Goal: Task Accomplishment & Management: Use online tool/utility

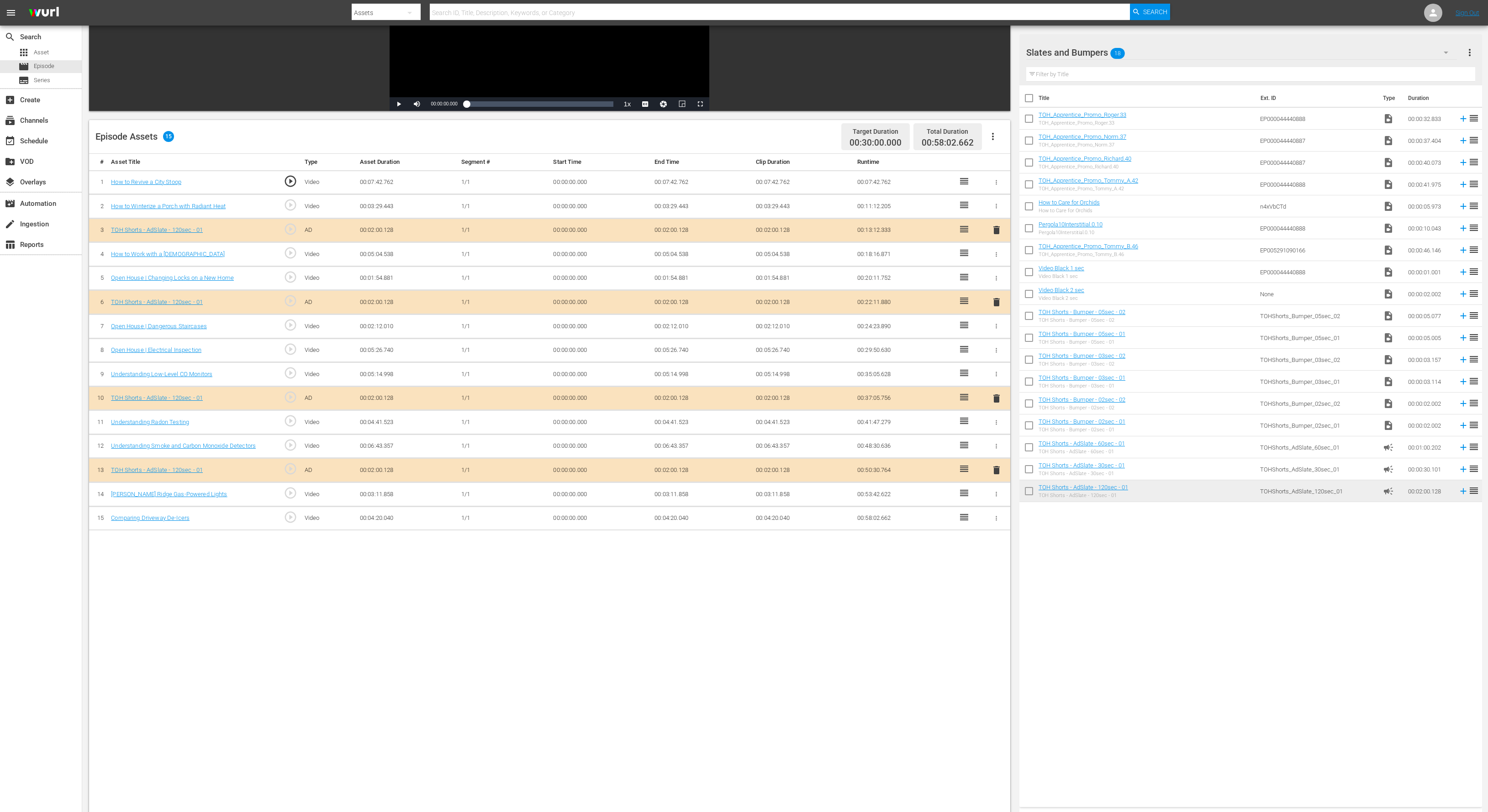
scroll to position [114, 0]
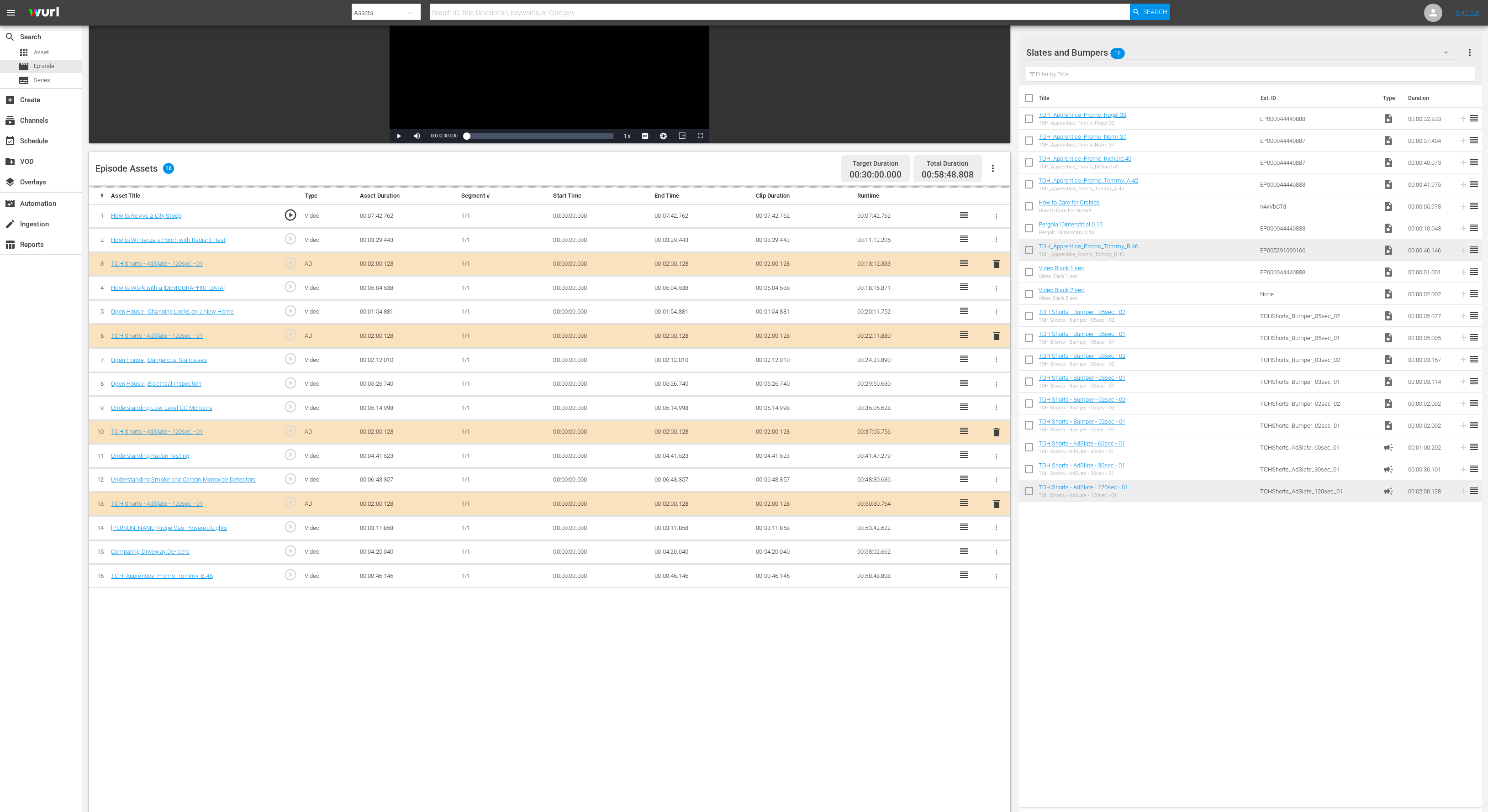
drag, startPoint x: 1152, startPoint y: 338, endPoint x: 922, endPoint y: 46, distance: 371.7
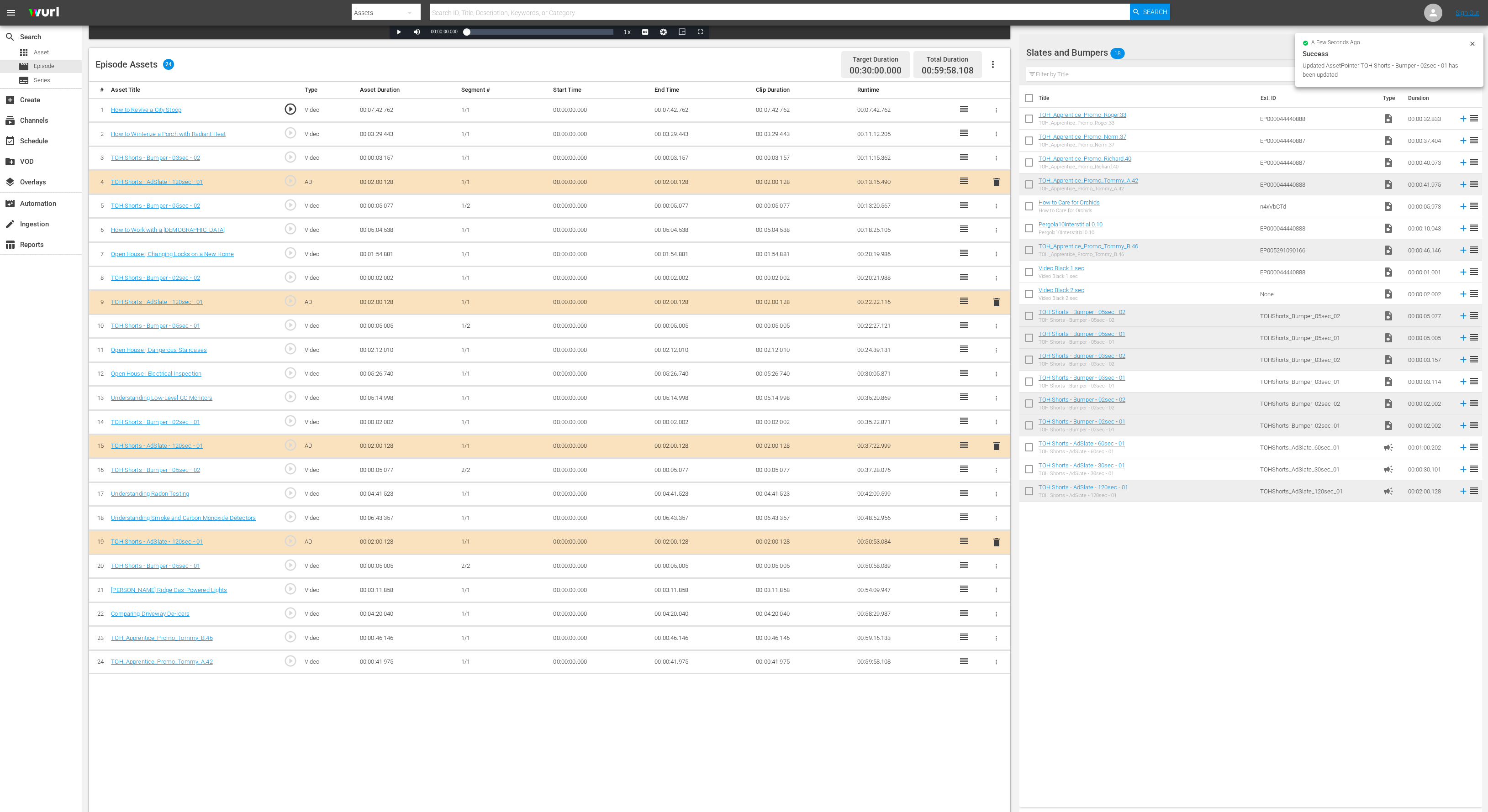
scroll to position [237, 0]
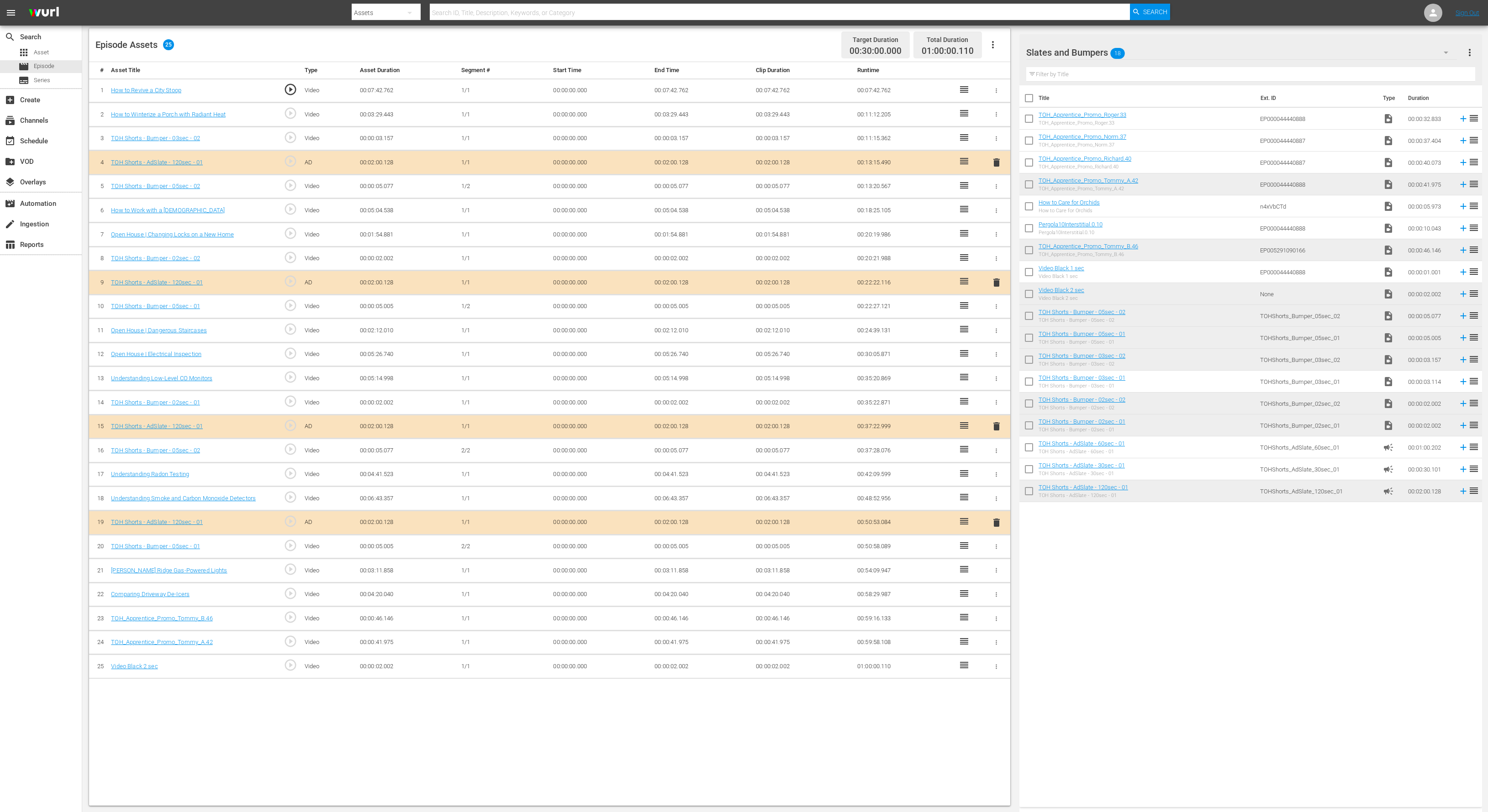
click at [673, 667] on td "00:00:02.002" at bounding box center [701, 667] width 101 height 24
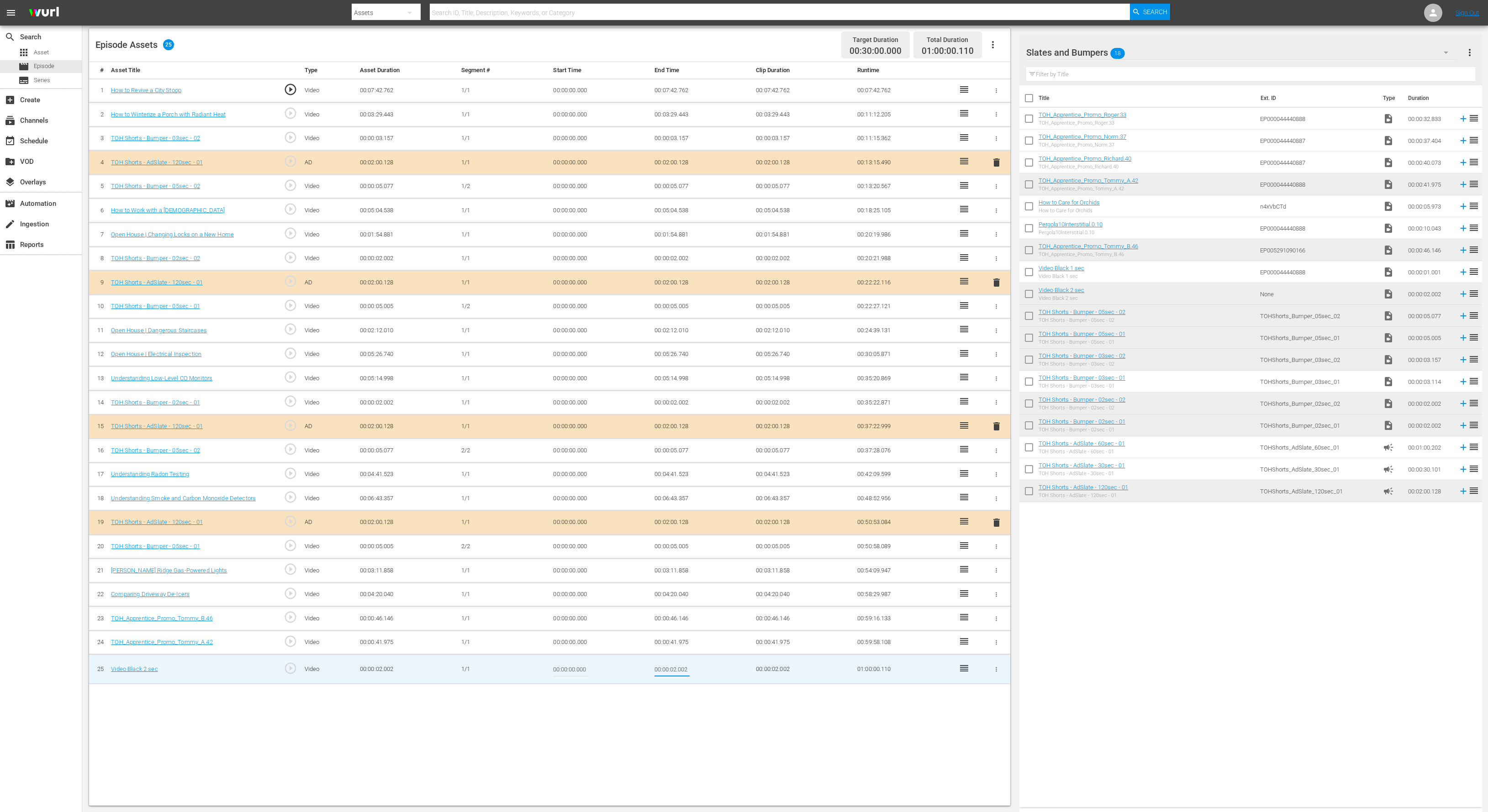
click at [672, 671] on input "00:00:02.002" at bounding box center [672, 669] width 35 height 22
click at [688, 667] on input "00:00:01.002" at bounding box center [672, 669] width 35 height 22
type input "00:00:01.892"
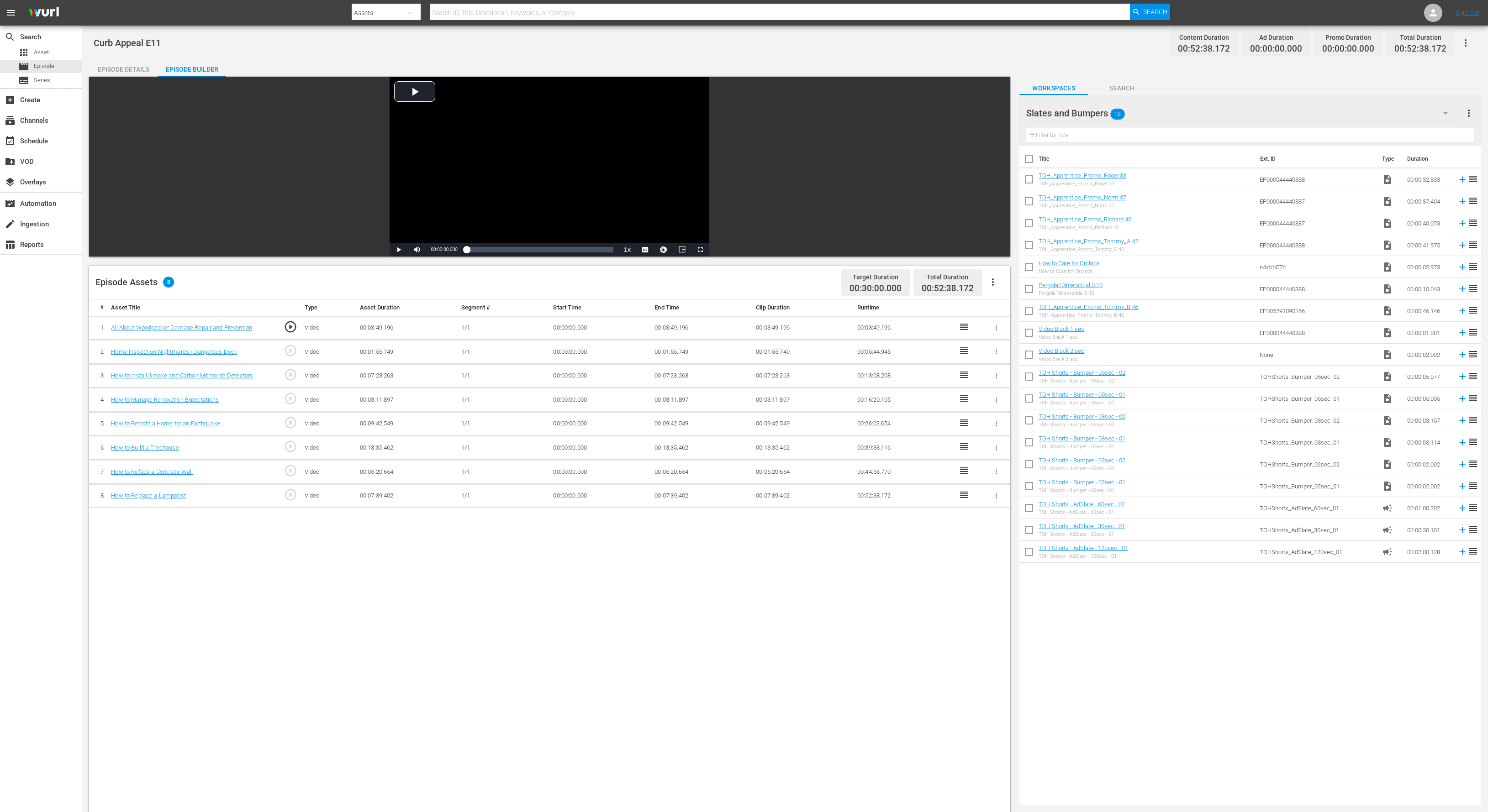
drag, startPoint x: 1147, startPoint y: 556, endPoint x: 1137, endPoint y: 552, distance: 10.8
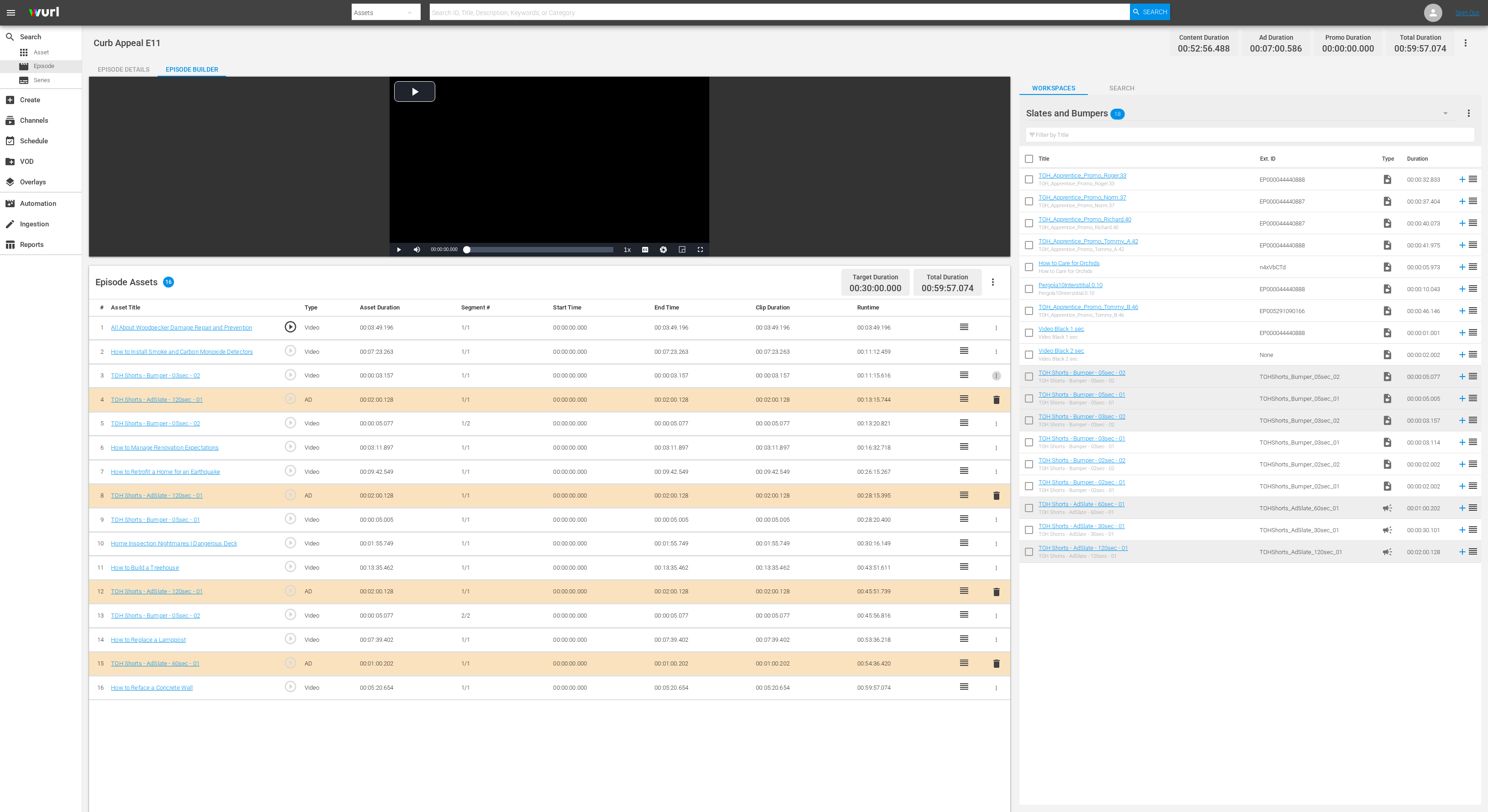
click at [998, 375] on icon "button" at bounding box center [996, 376] width 7 height 7
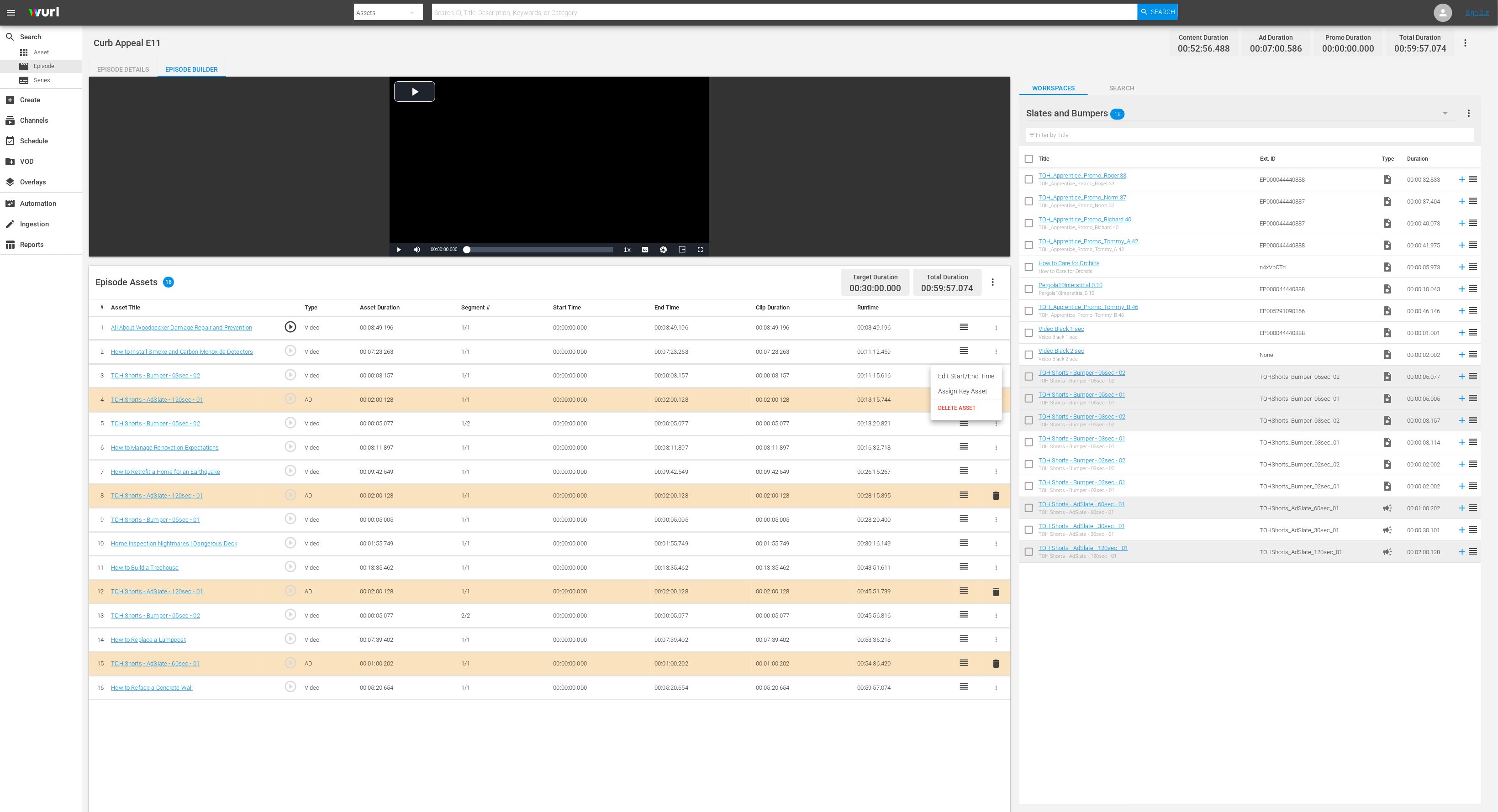
click at [997, 407] on li "DELETE ASSET" at bounding box center [966, 408] width 72 height 17
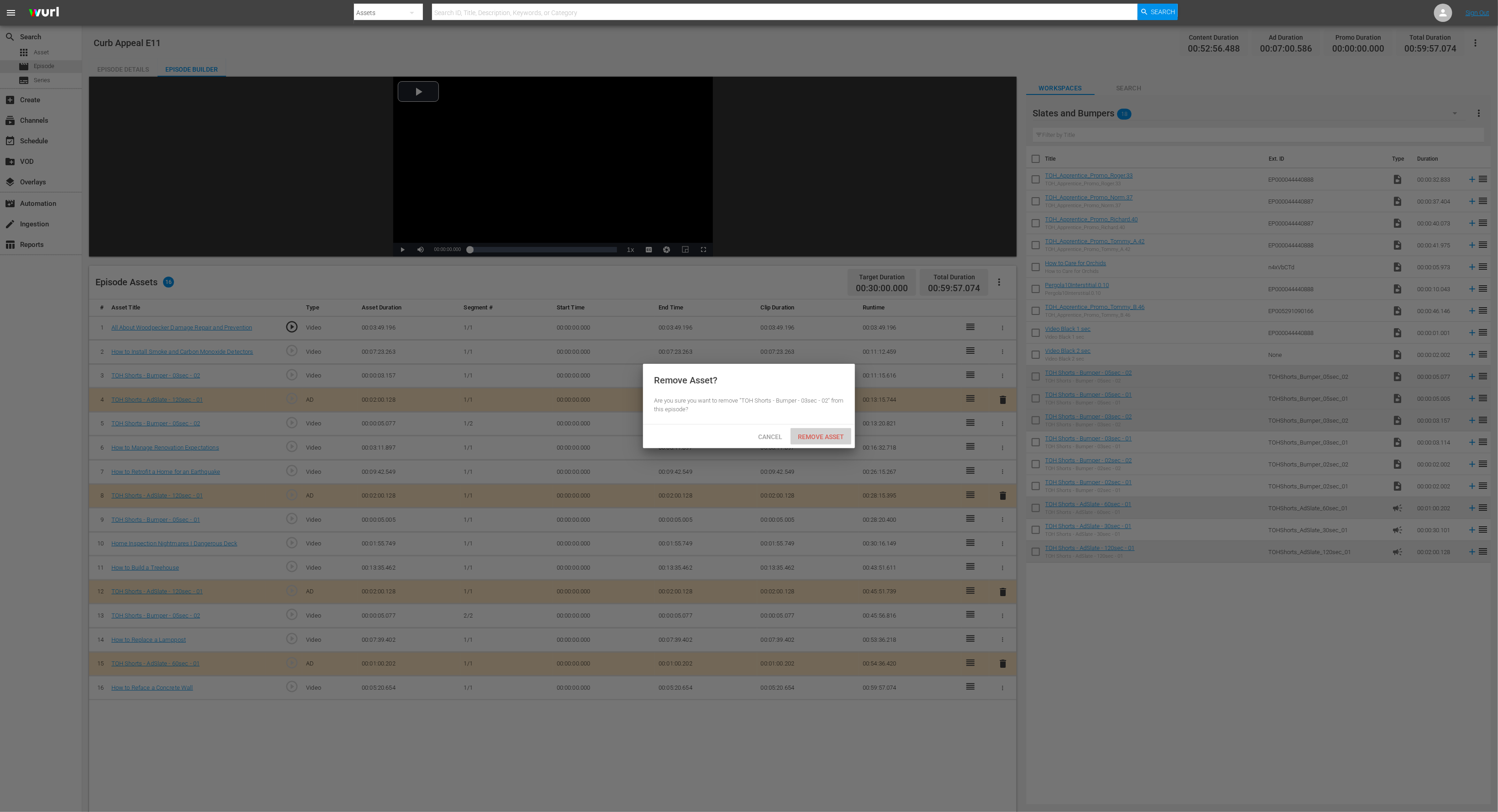
click at [826, 435] on span "Remove Asset" at bounding box center [821, 437] width 60 height 8
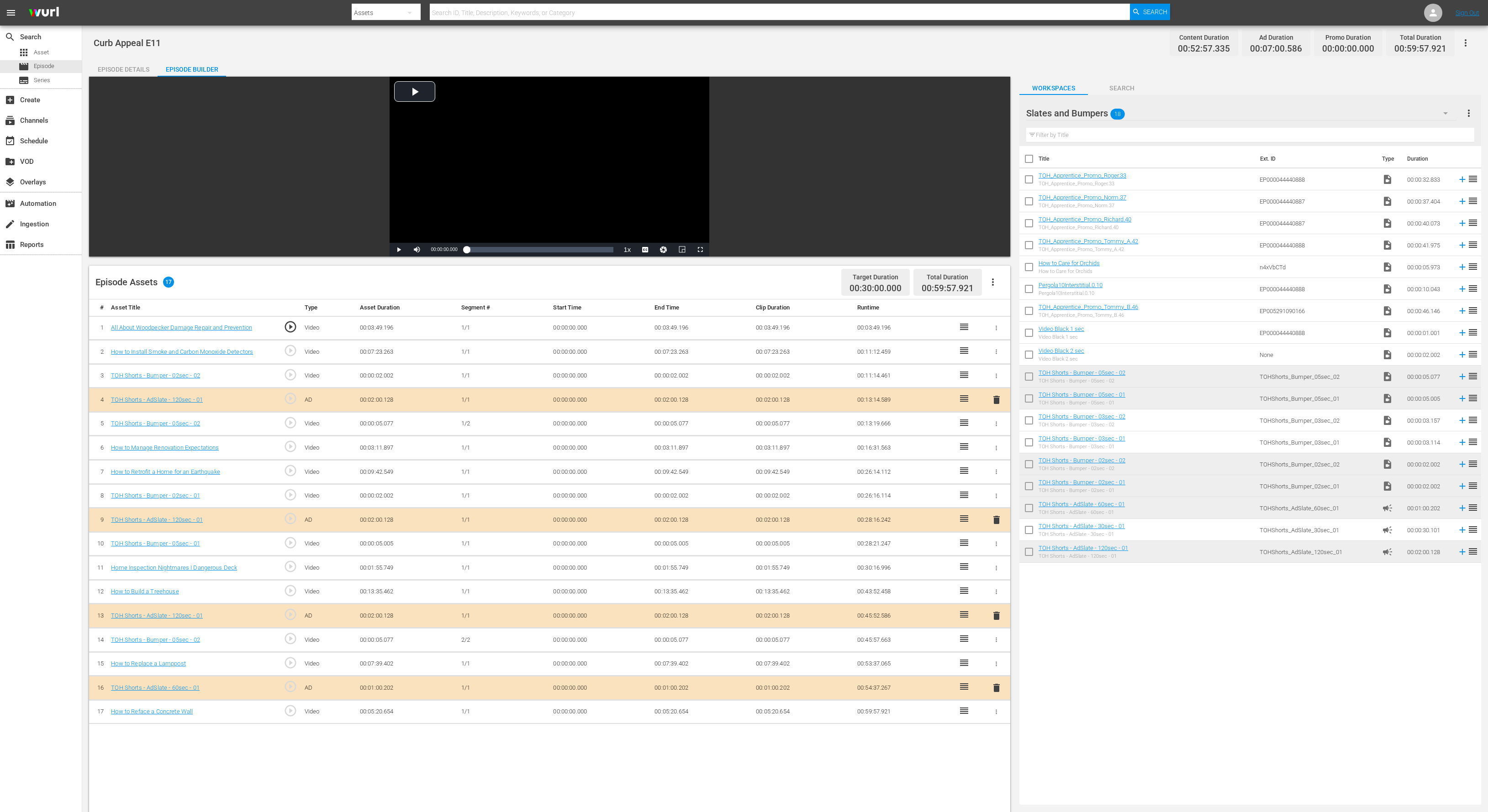
click at [998, 499] on icon "button" at bounding box center [996, 496] width 7 height 7
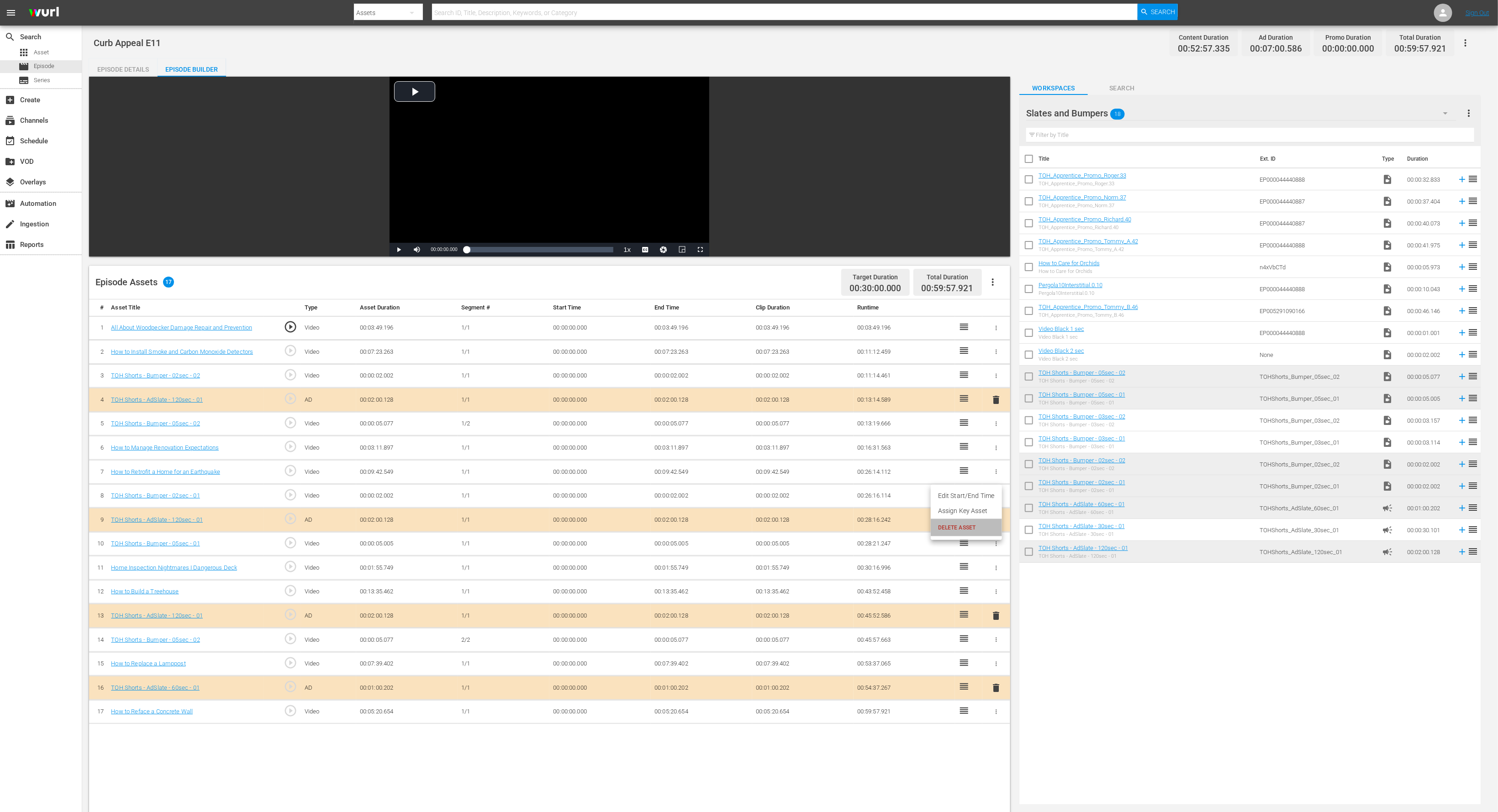
click at [991, 526] on span "DELETE ASSET" at bounding box center [966, 528] width 56 height 8
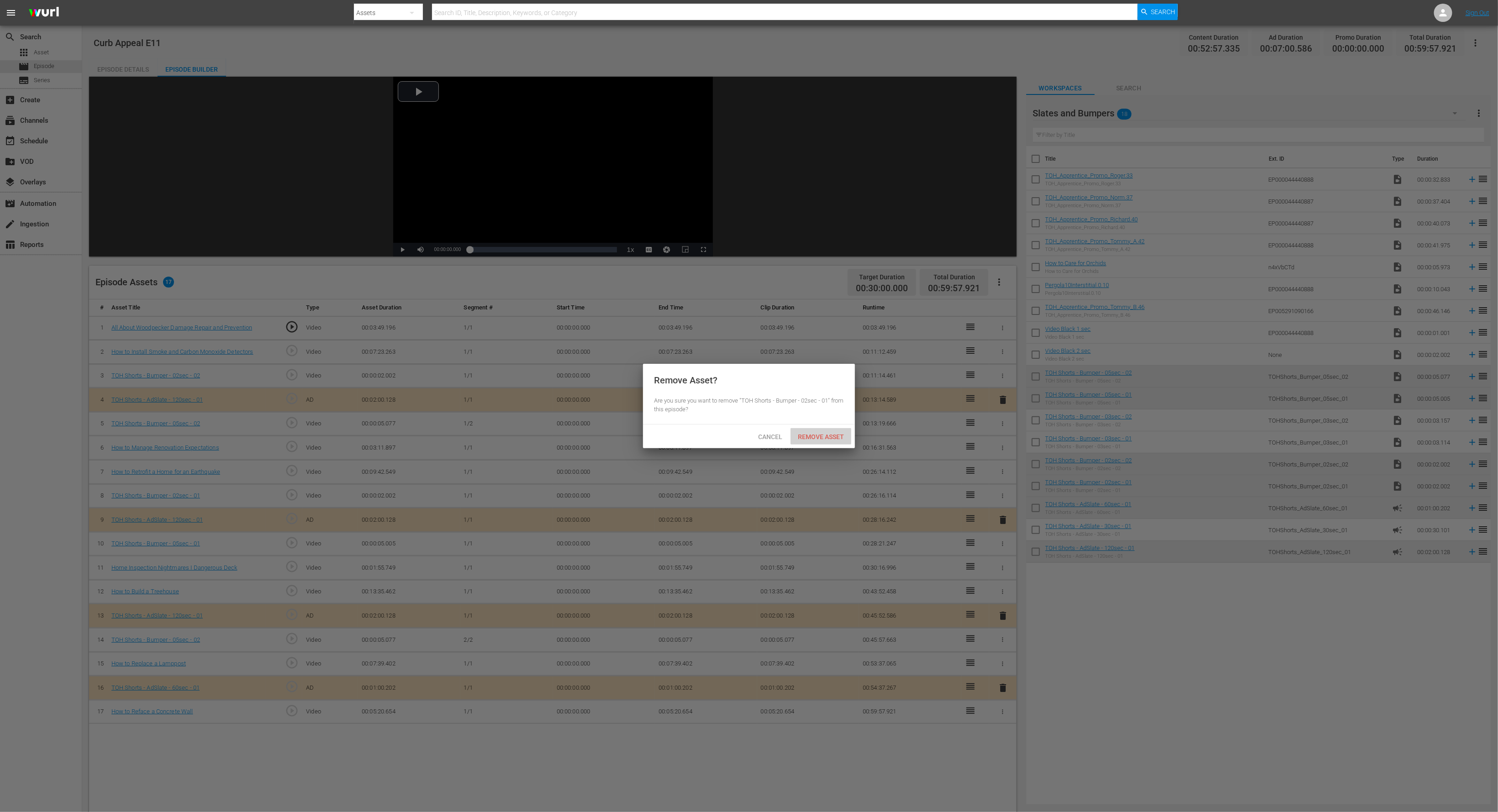
click at [835, 432] on div "Remove Asset" at bounding box center [821, 437] width 60 height 17
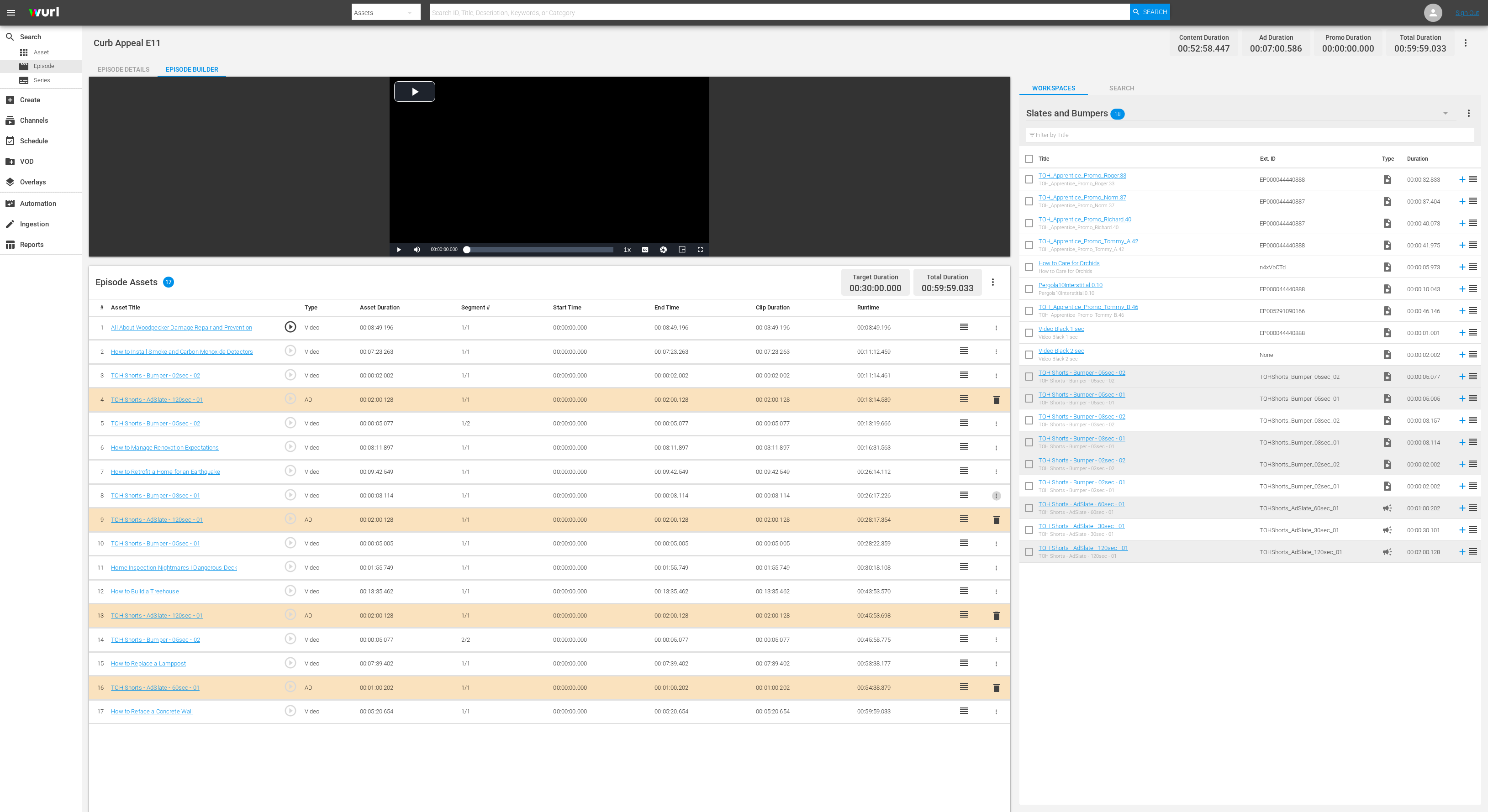
click at [993, 498] on icon "button" at bounding box center [996, 496] width 7 height 7
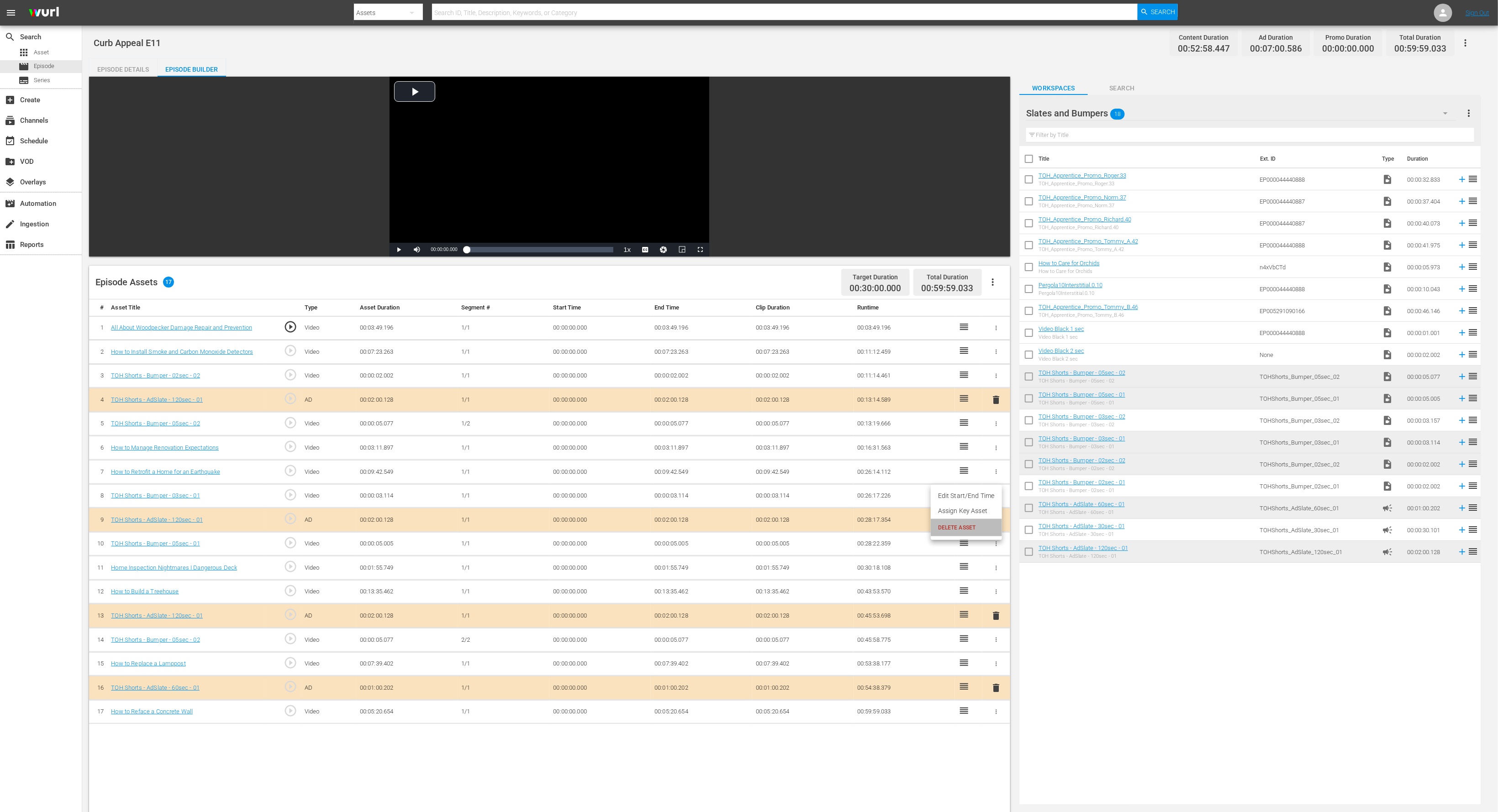
click at [982, 530] on span "DELETE ASSET" at bounding box center [966, 528] width 56 height 8
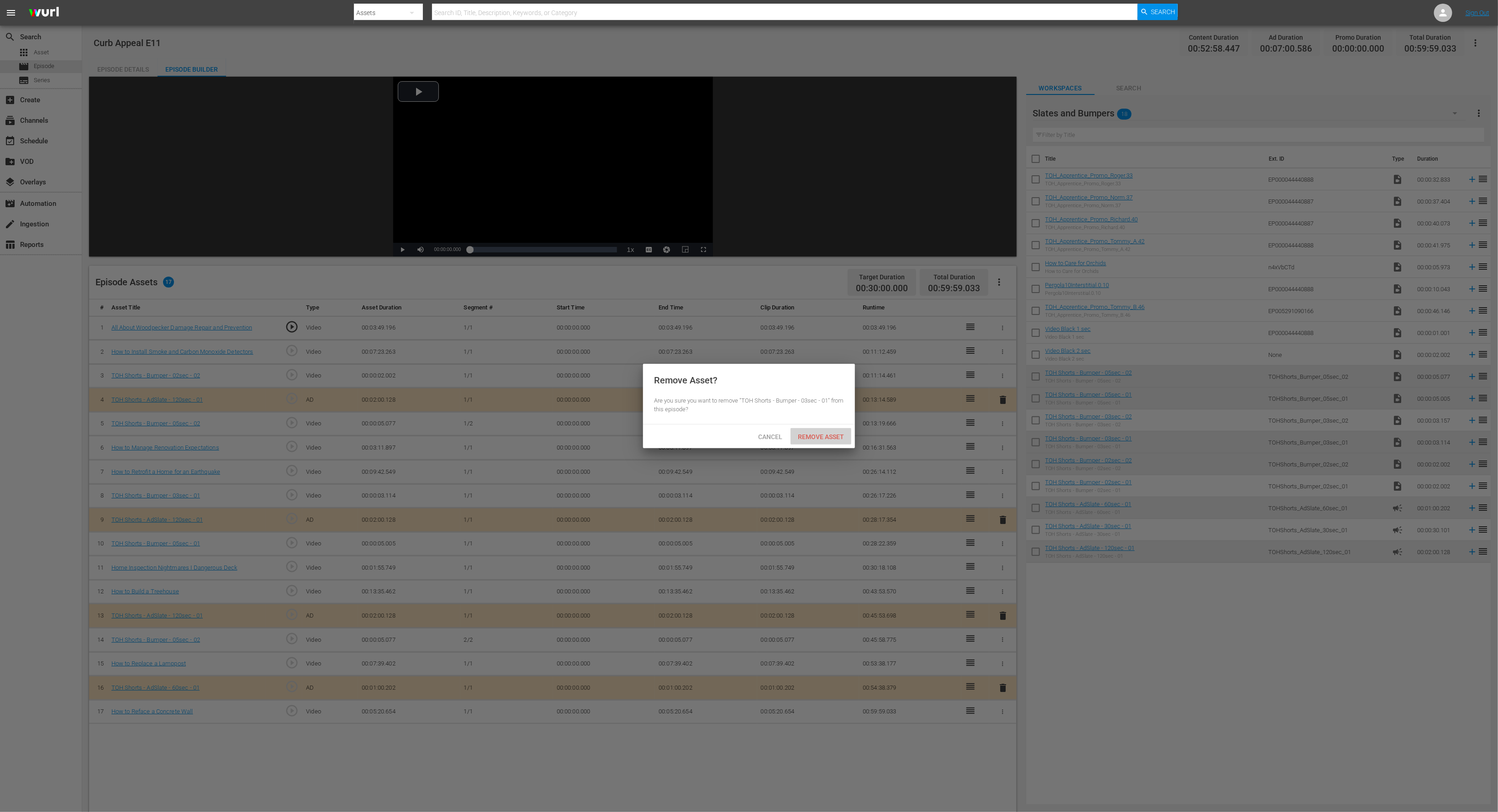
click at [801, 434] on span "Remove Asset" at bounding box center [821, 437] width 60 height 8
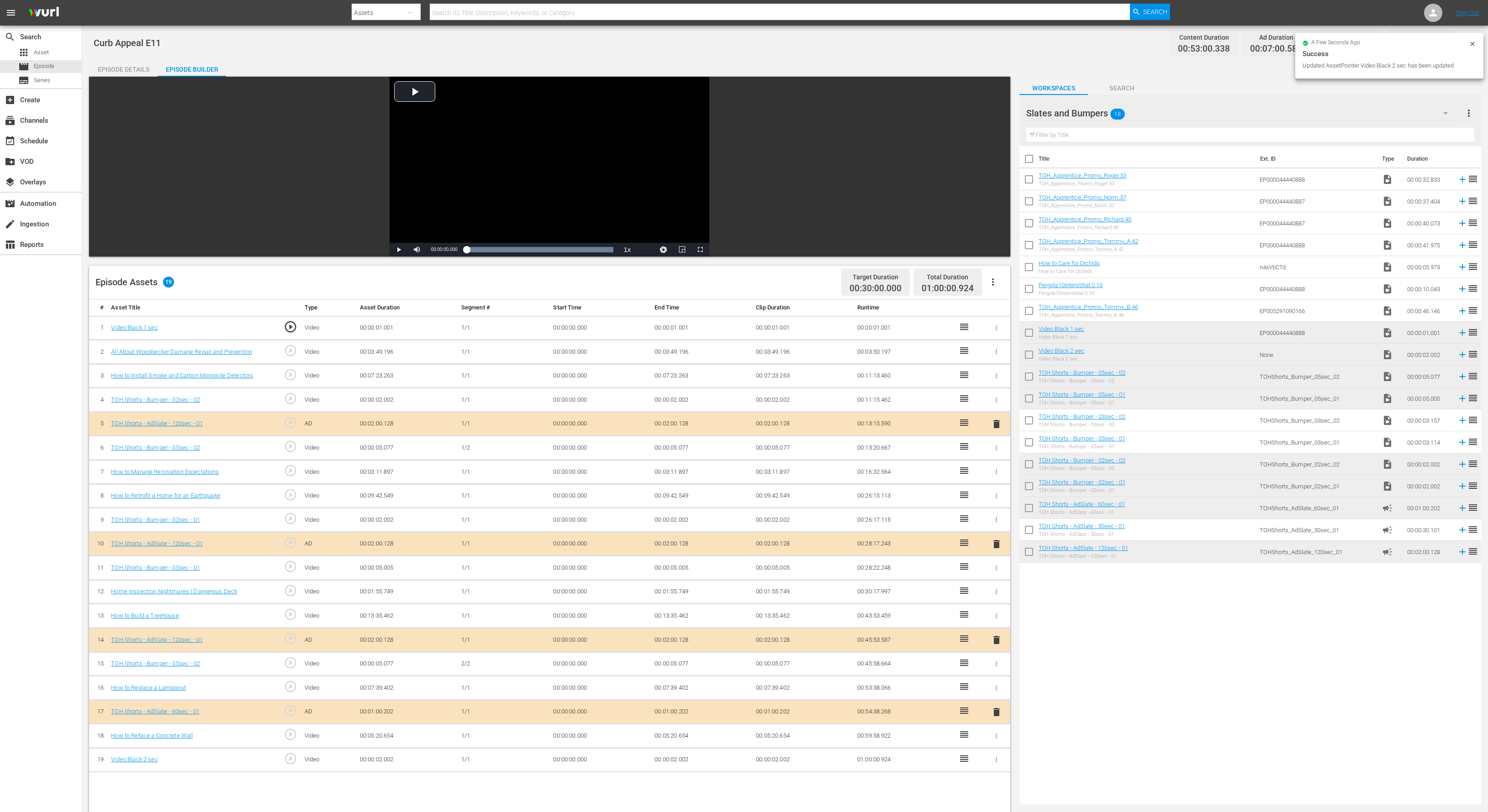
click at [676, 754] on td "00:00:02.002" at bounding box center [701, 760] width 101 height 24
click at [673, 763] on td "00:00:02.002" at bounding box center [701, 760] width 101 height 24
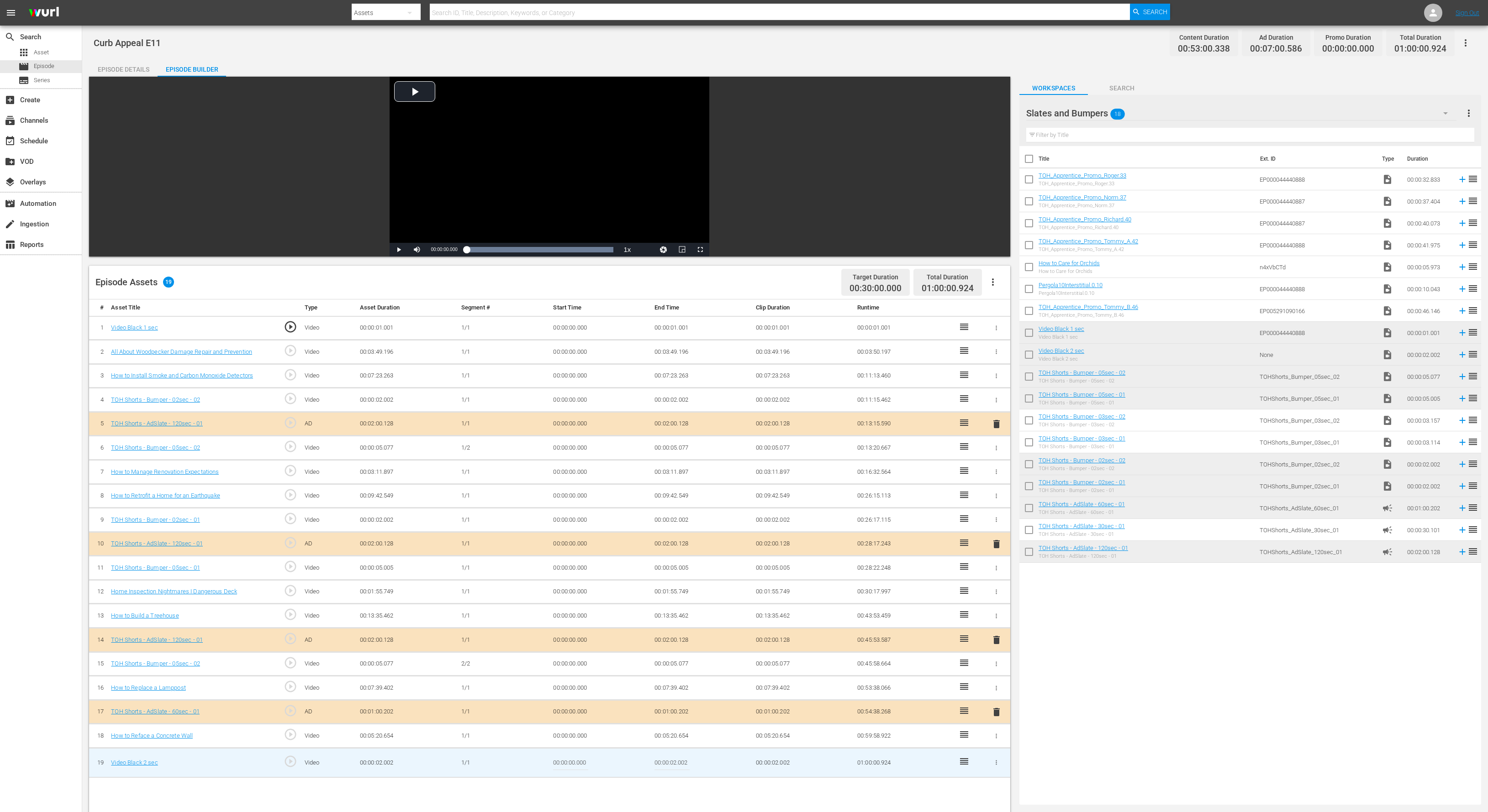
click at [674, 764] on input "00:00:02.002" at bounding box center [672, 763] width 35 height 22
type input "00:00:01.078"
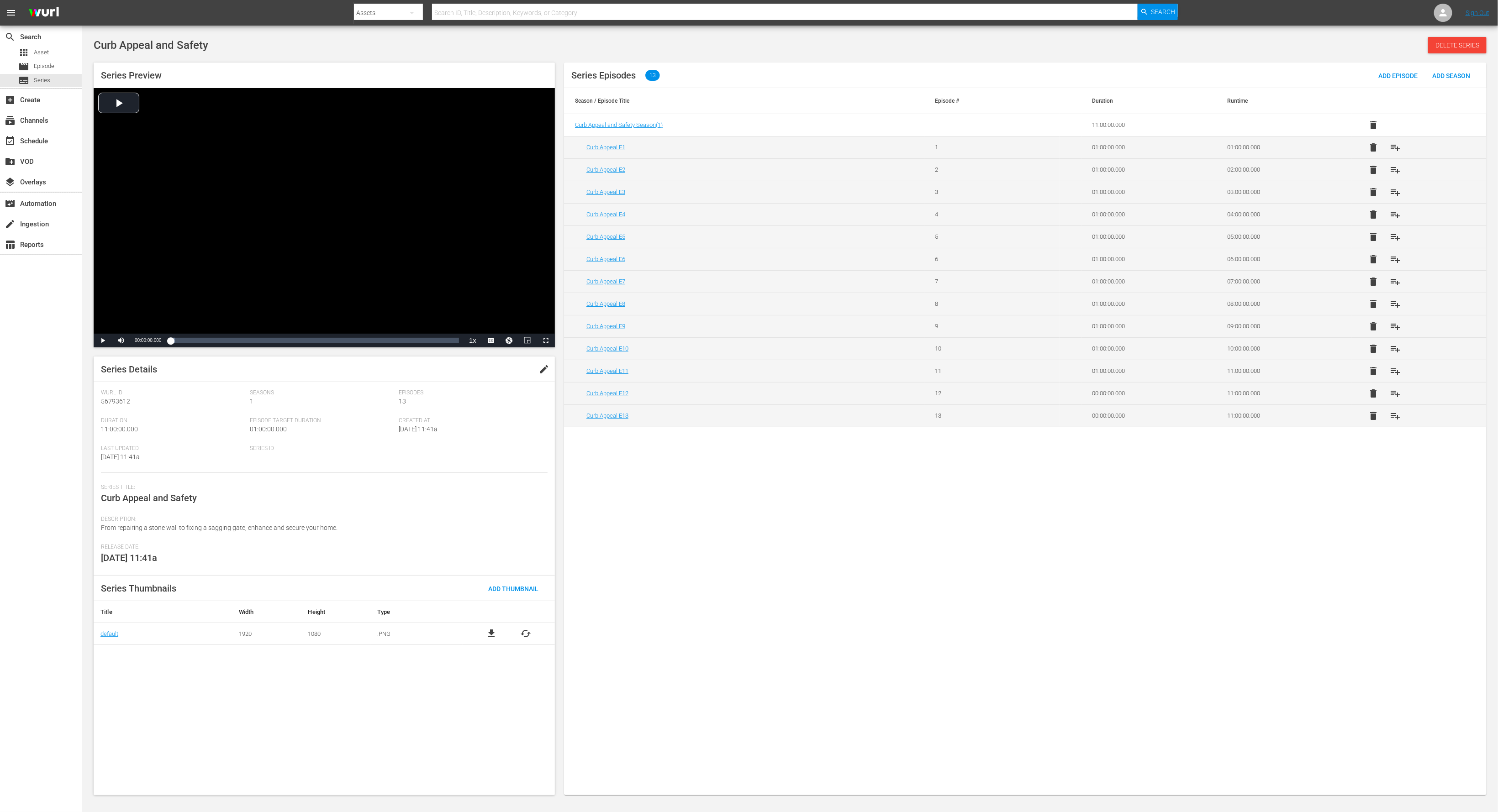
click at [1372, 418] on span "delete" at bounding box center [1373, 416] width 11 height 11
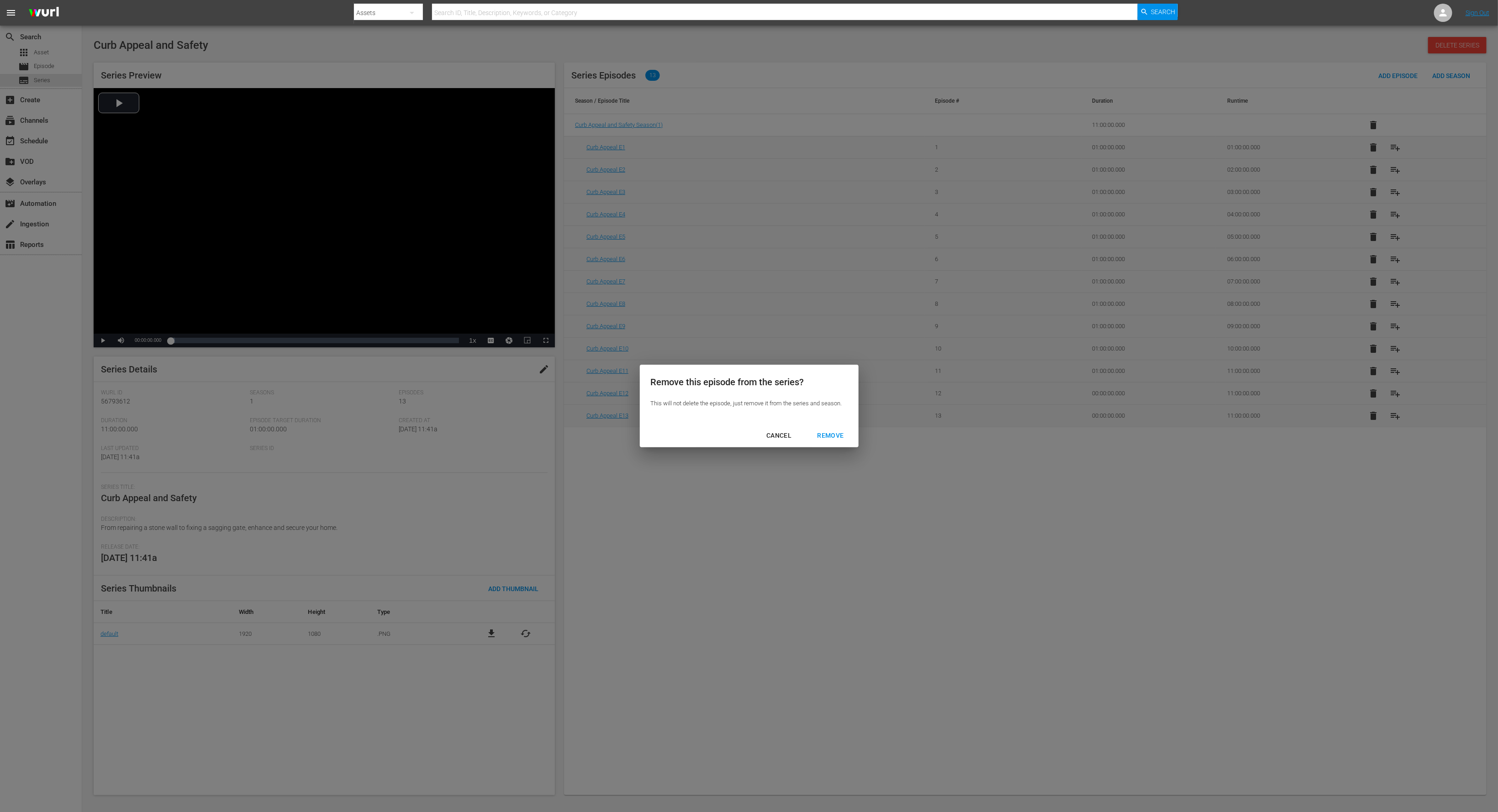
click at [825, 432] on div "REMOVE" at bounding box center [830, 436] width 41 height 12
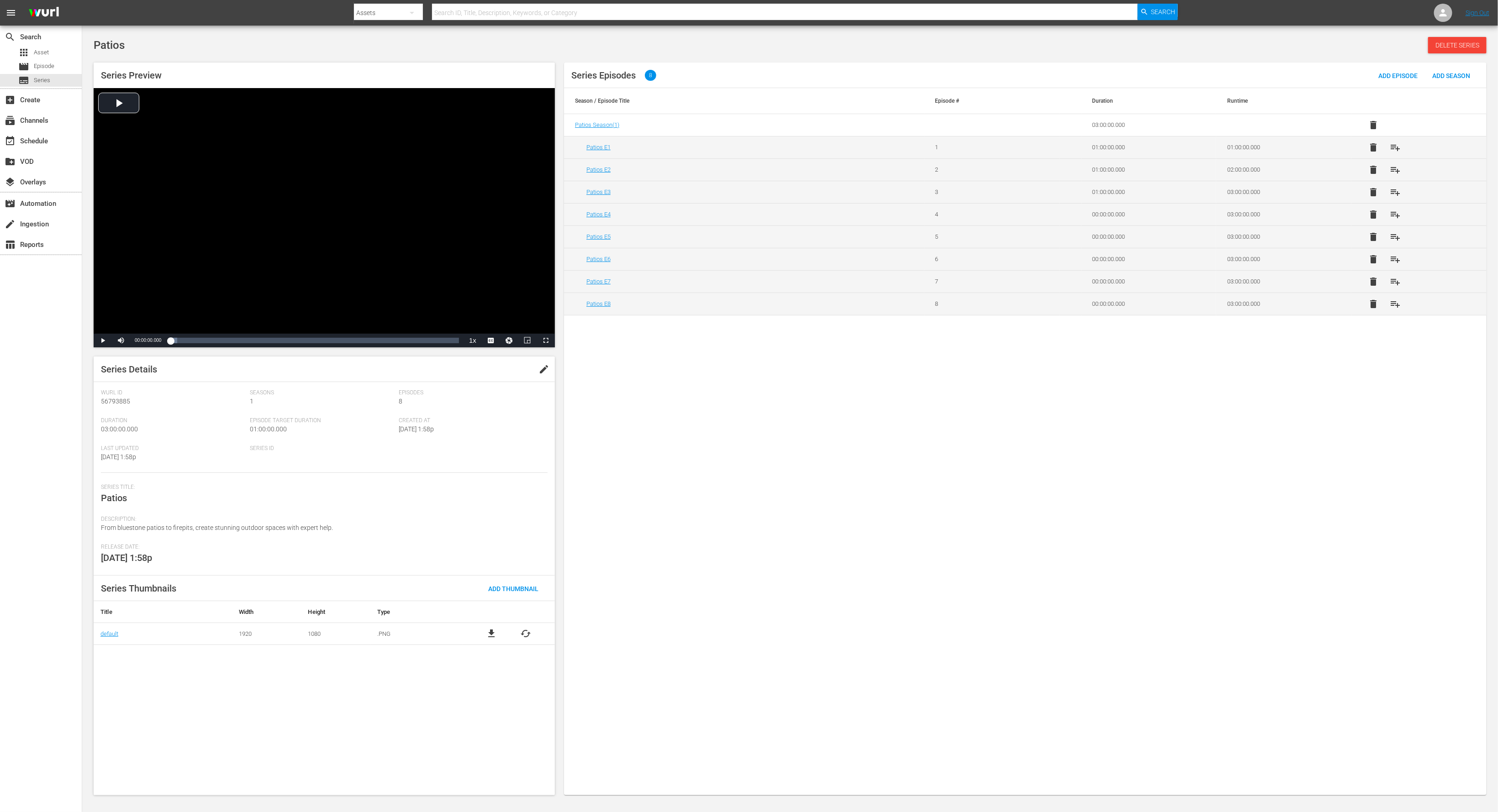
click at [998, 307] on span "delete" at bounding box center [1373, 304] width 11 height 11
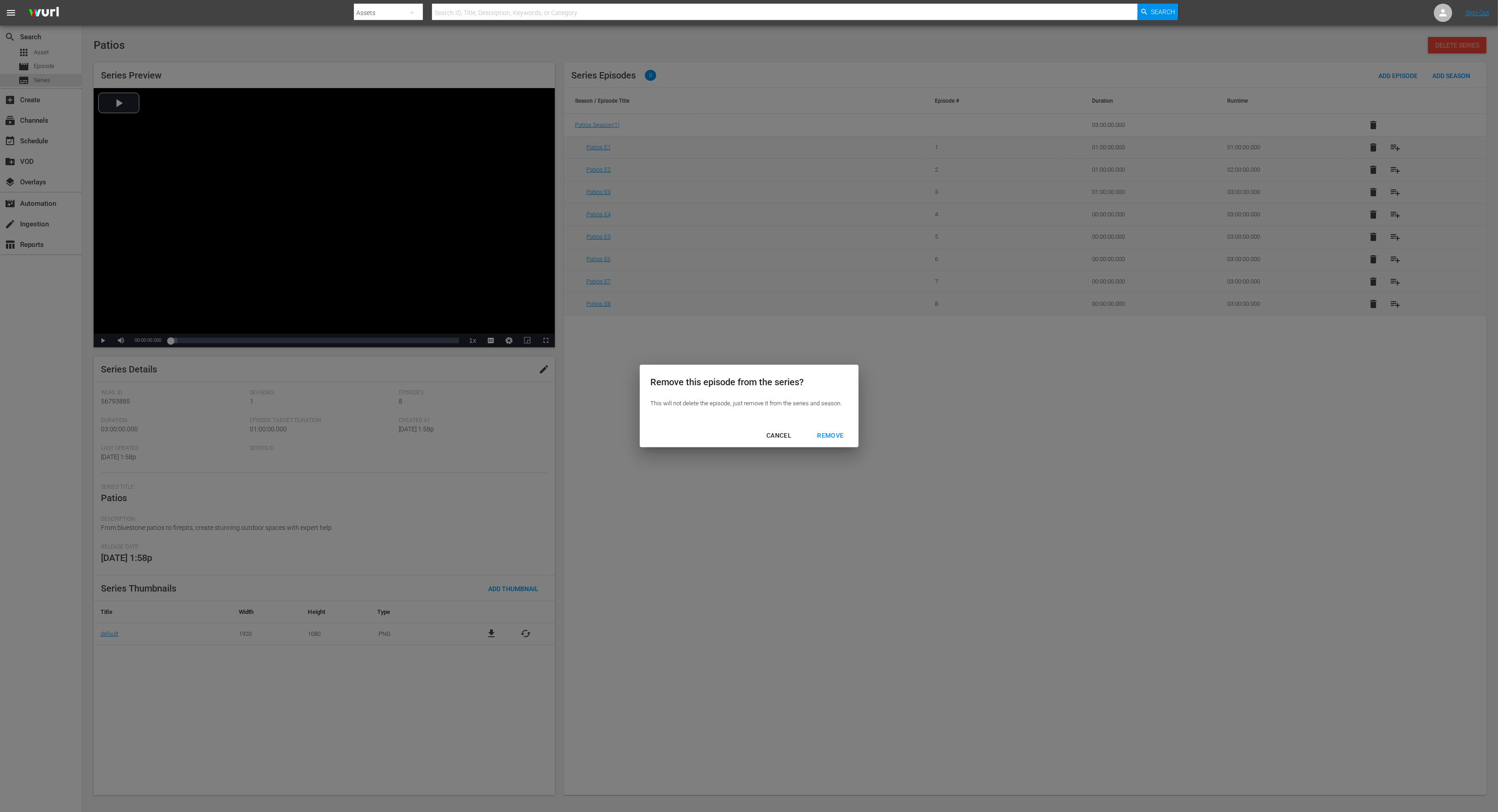
click at [840, 431] on div "REMOVE" at bounding box center [830, 436] width 41 height 12
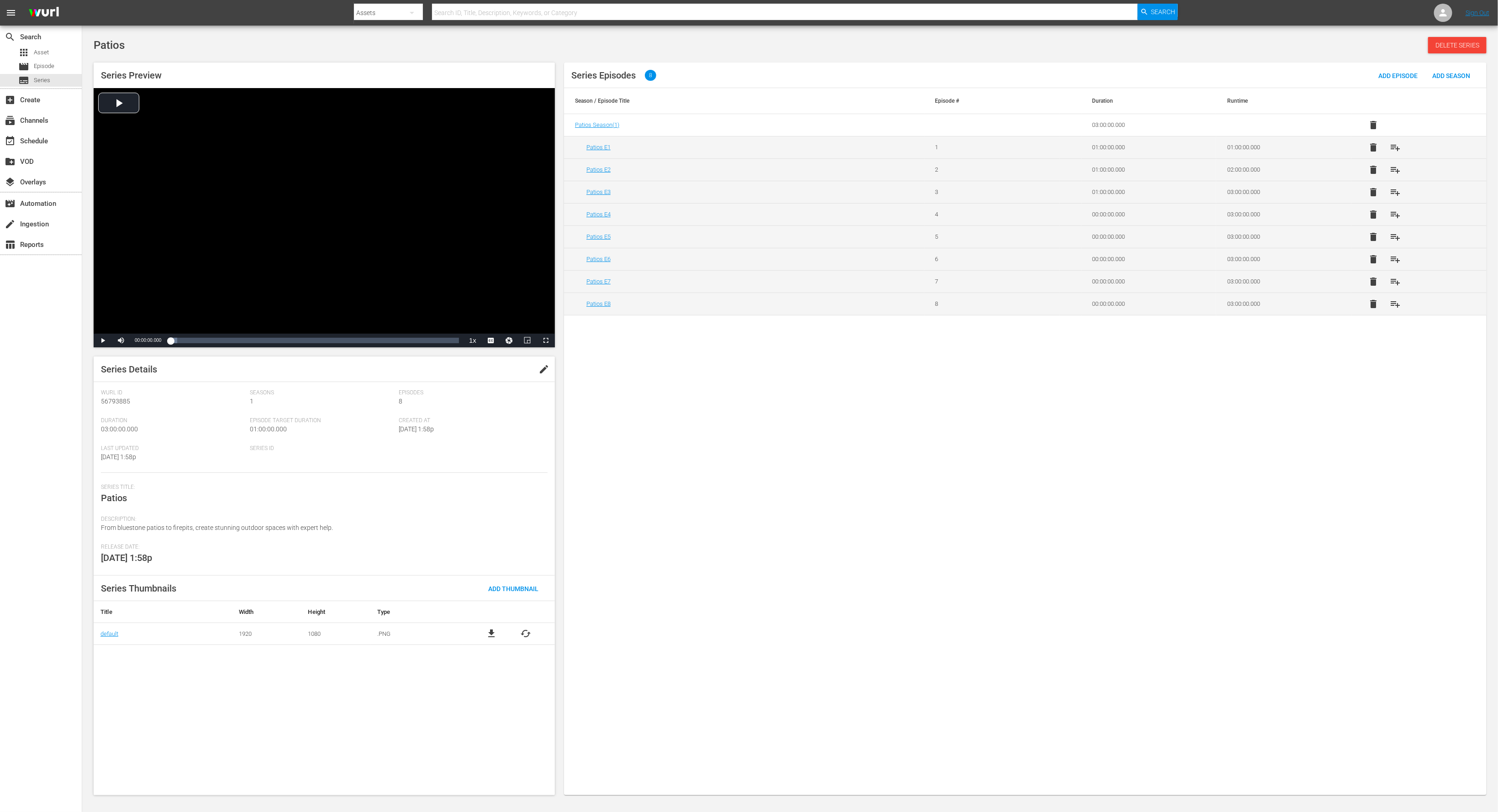
click at [998, 285] on span "delete" at bounding box center [1373, 281] width 11 height 11
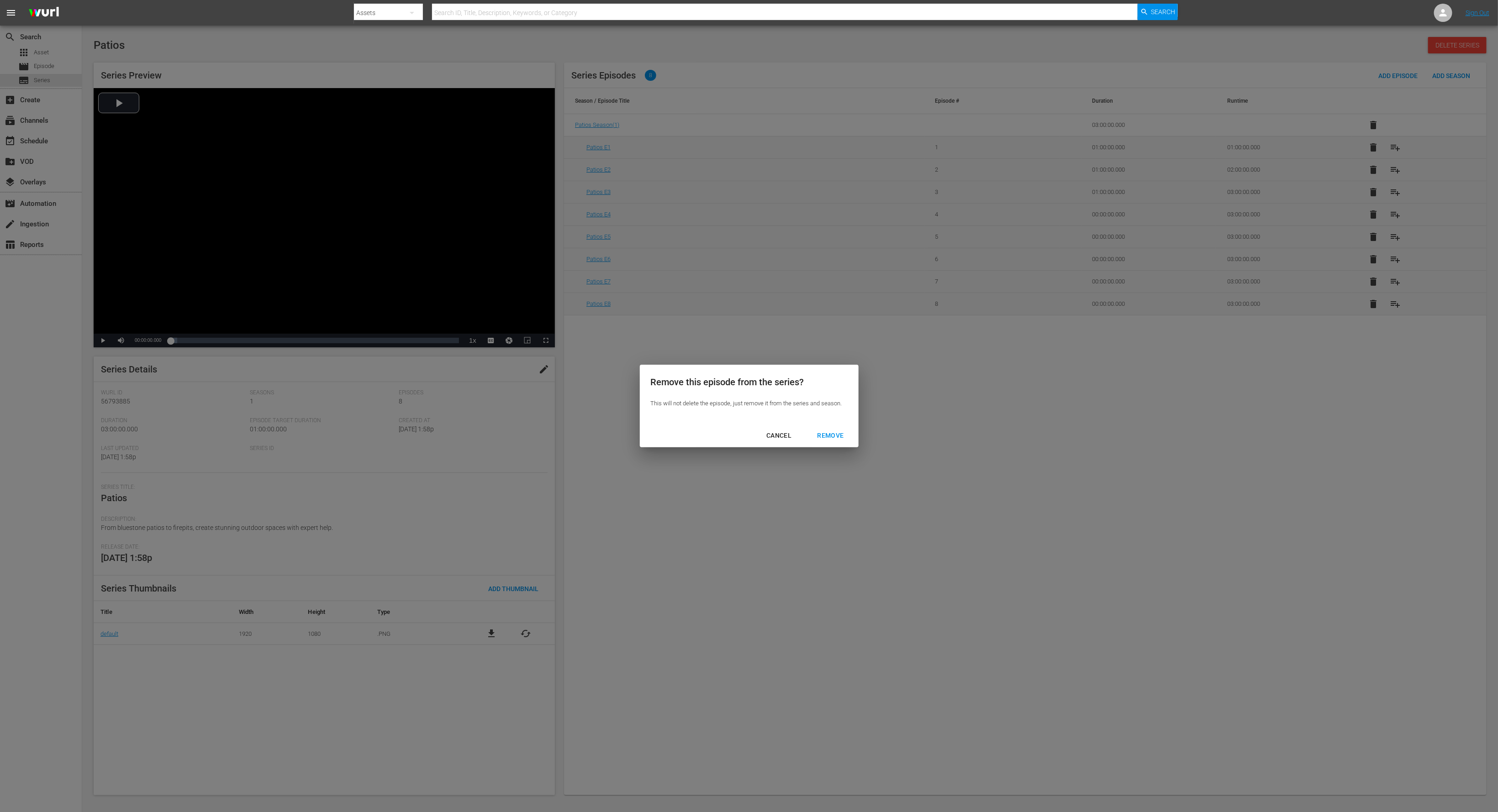
click at [822, 438] on div "REMOVE" at bounding box center [830, 436] width 41 height 12
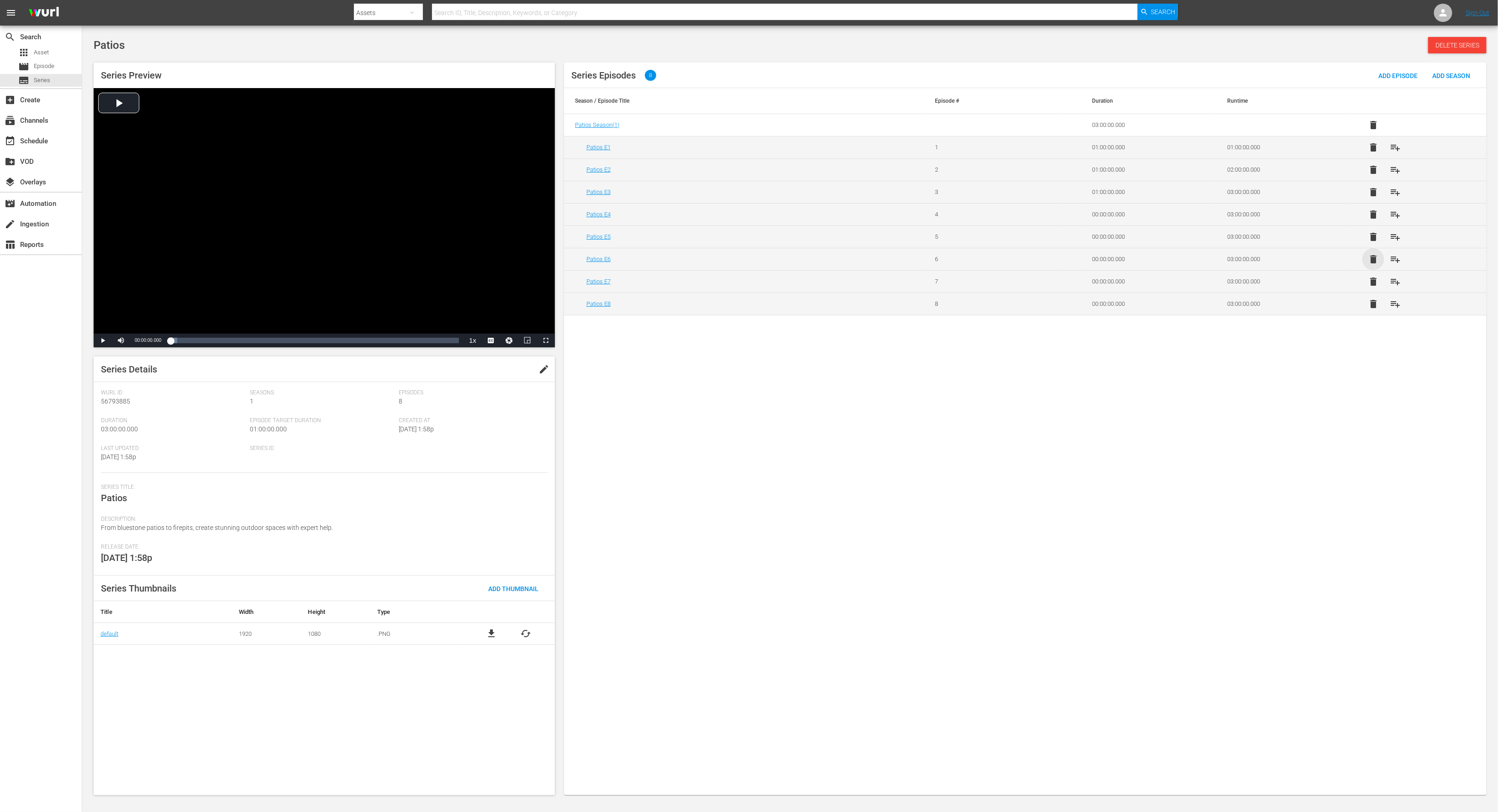
click at [998, 262] on span "delete" at bounding box center [1373, 259] width 11 height 11
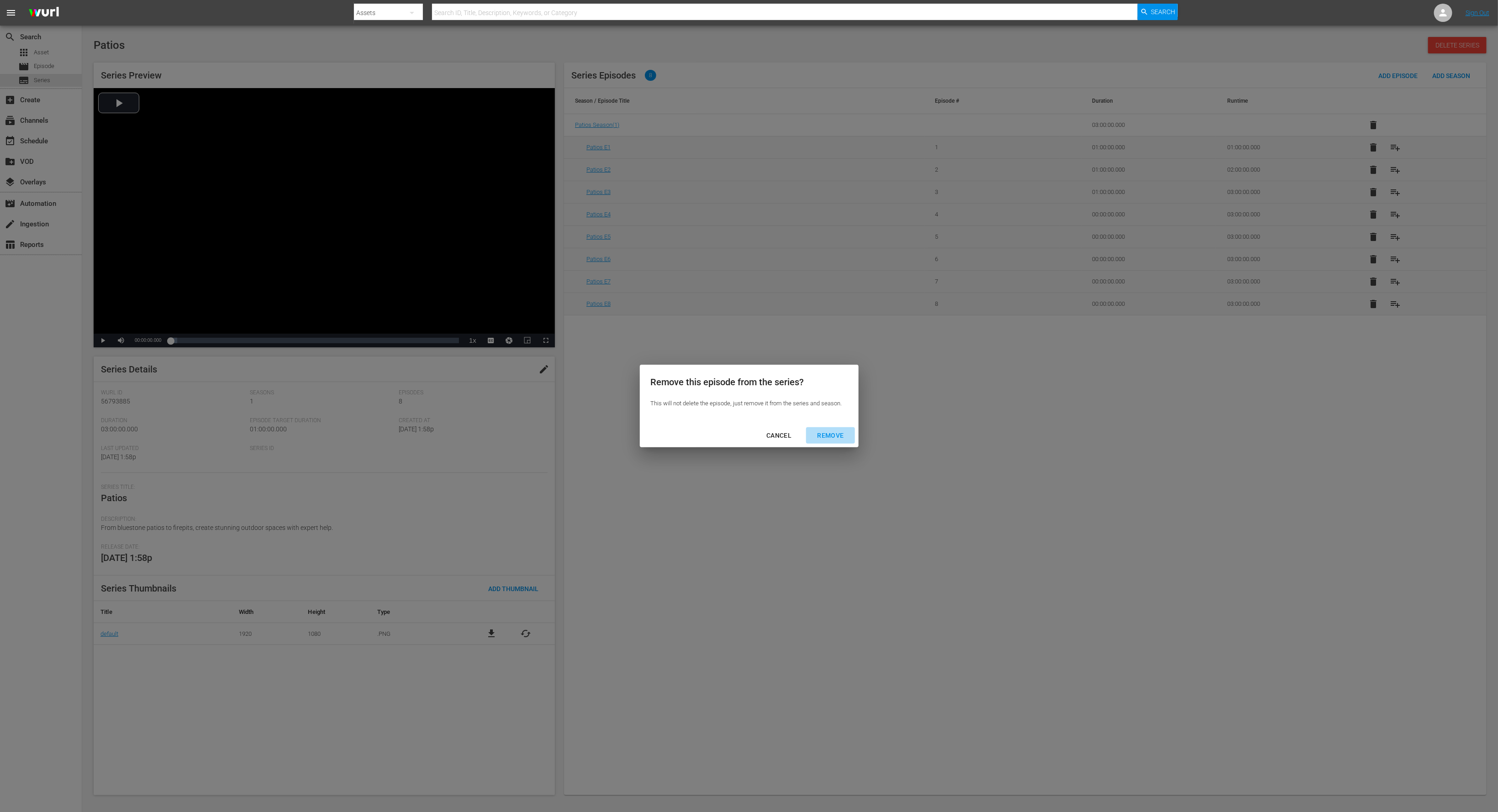
click at [839, 435] on div "REMOVE" at bounding box center [830, 436] width 41 height 12
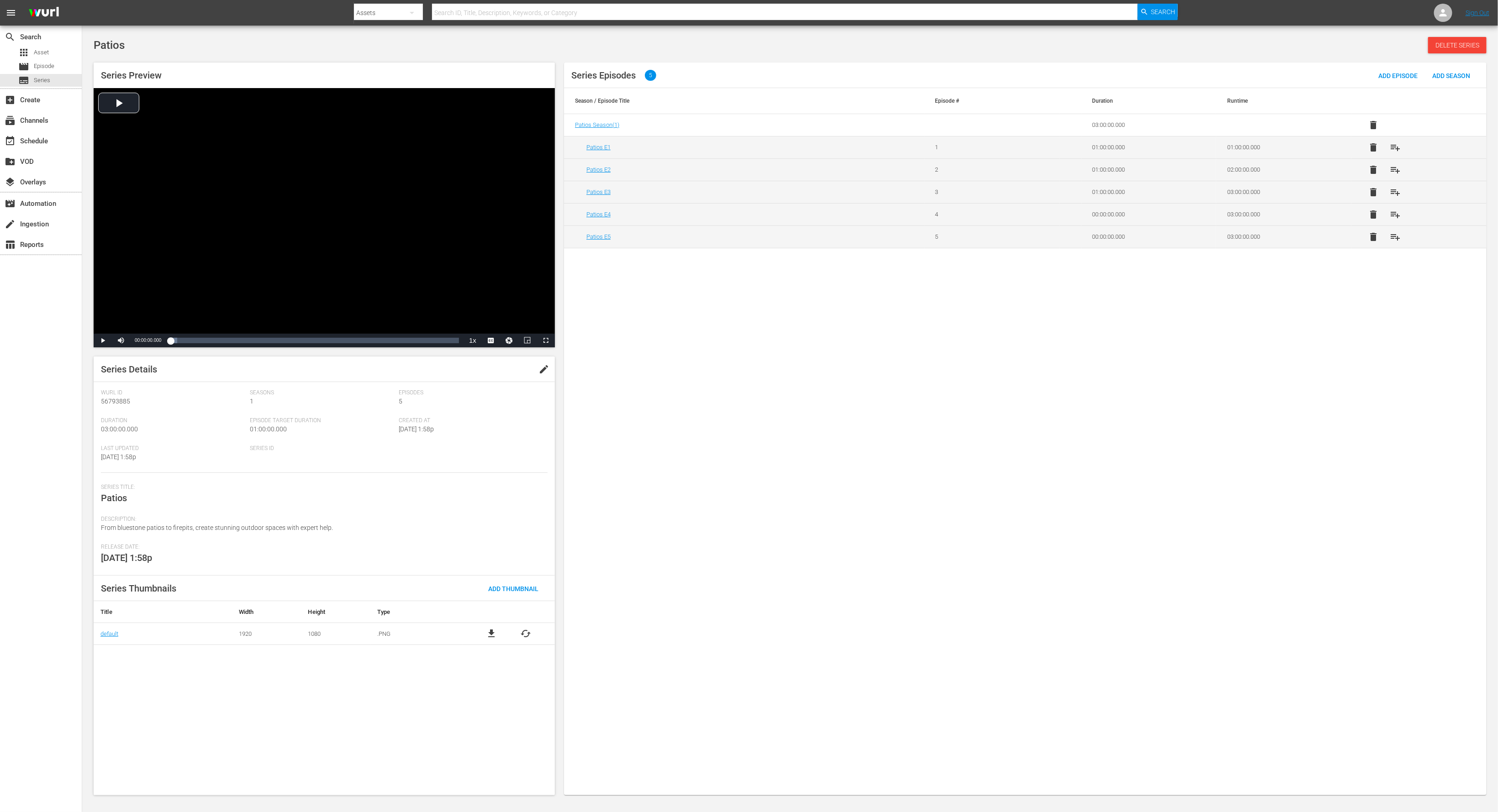
click at [1371, 238] on span "delete" at bounding box center [1373, 237] width 11 height 11
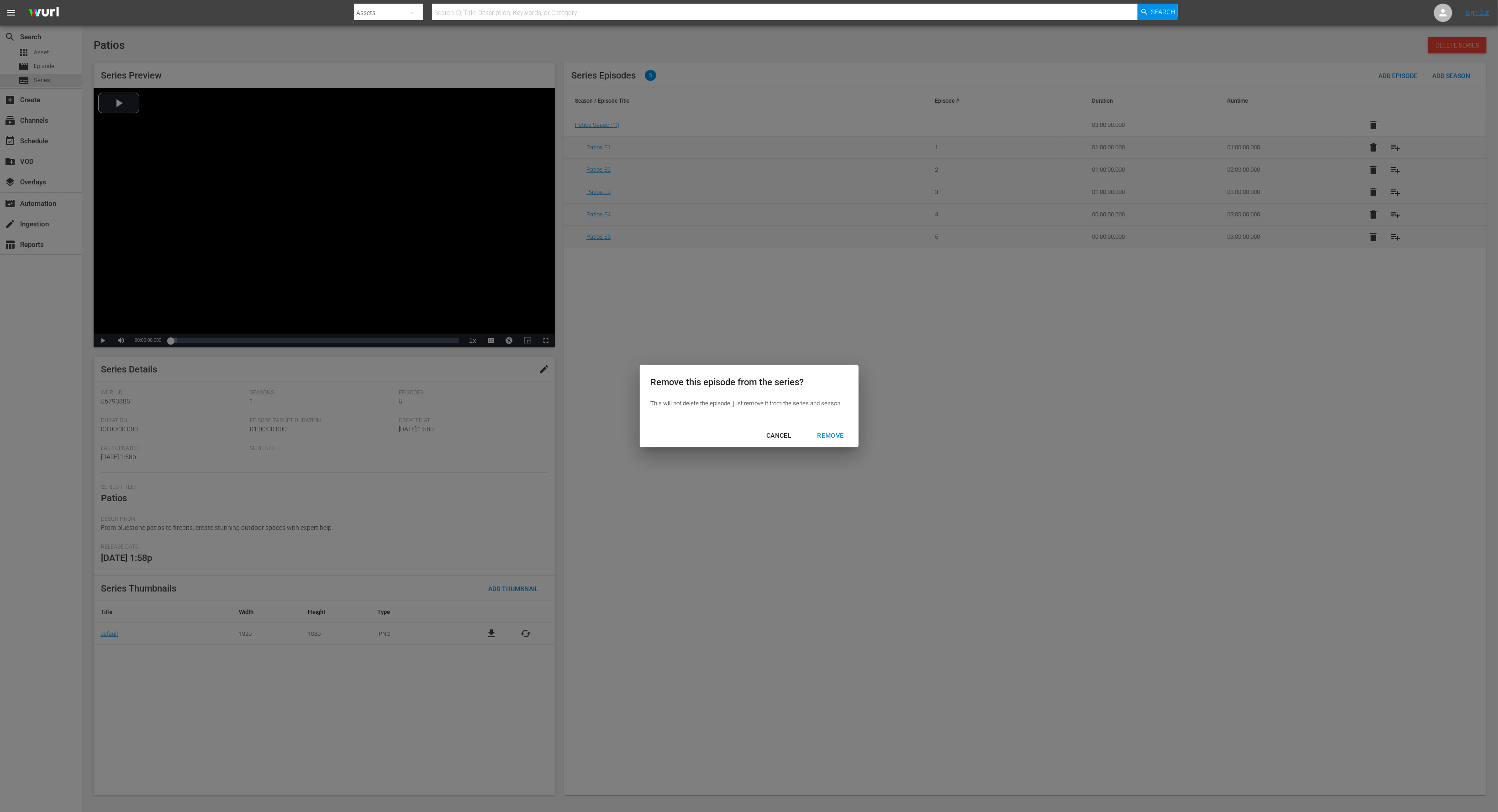
click at [834, 435] on div "REMOVE" at bounding box center [830, 436] width 41 height 12
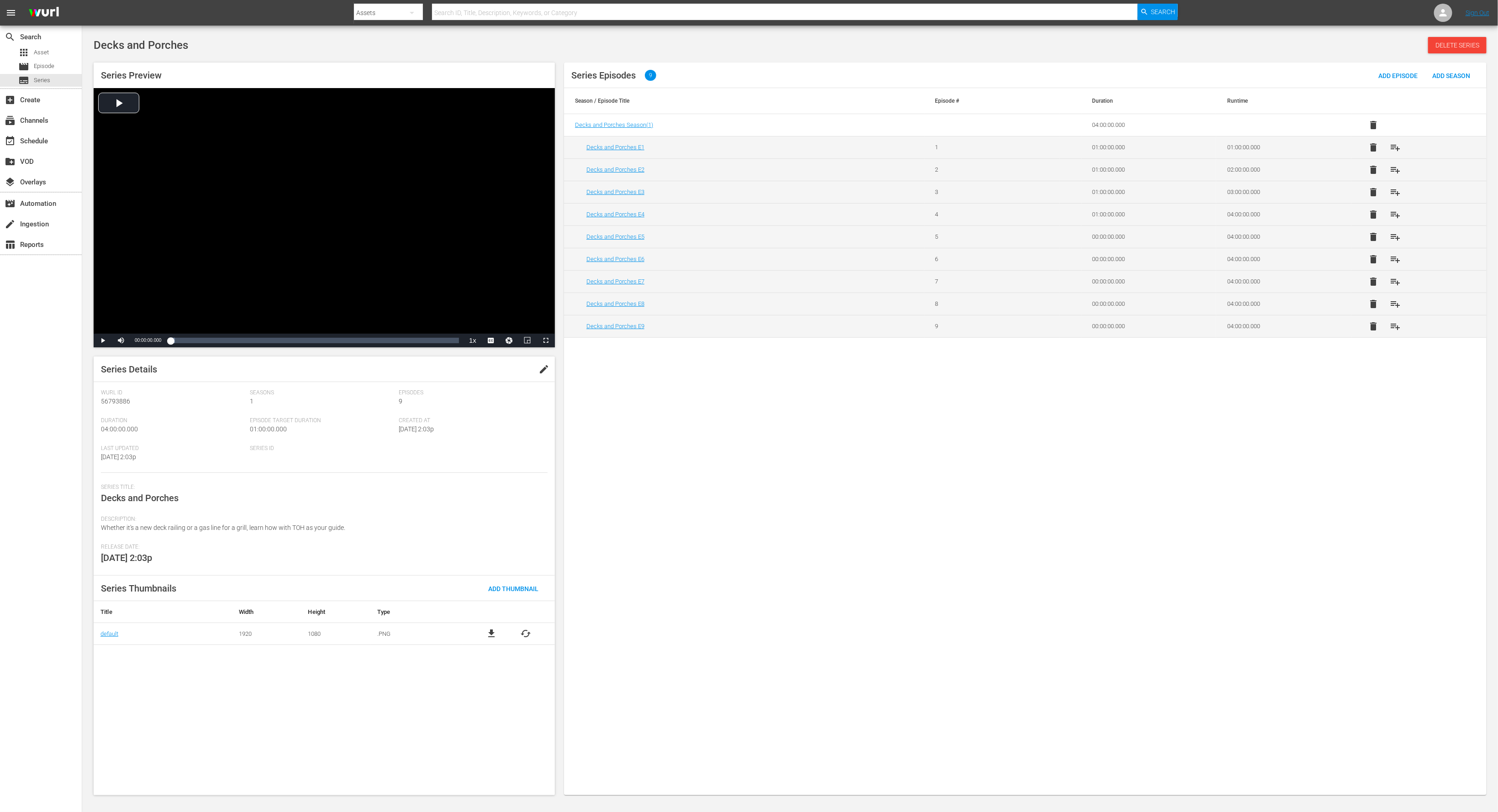
click at [998, 331] on span "delete" at bounding box center [1373, 326] width 11 height 11
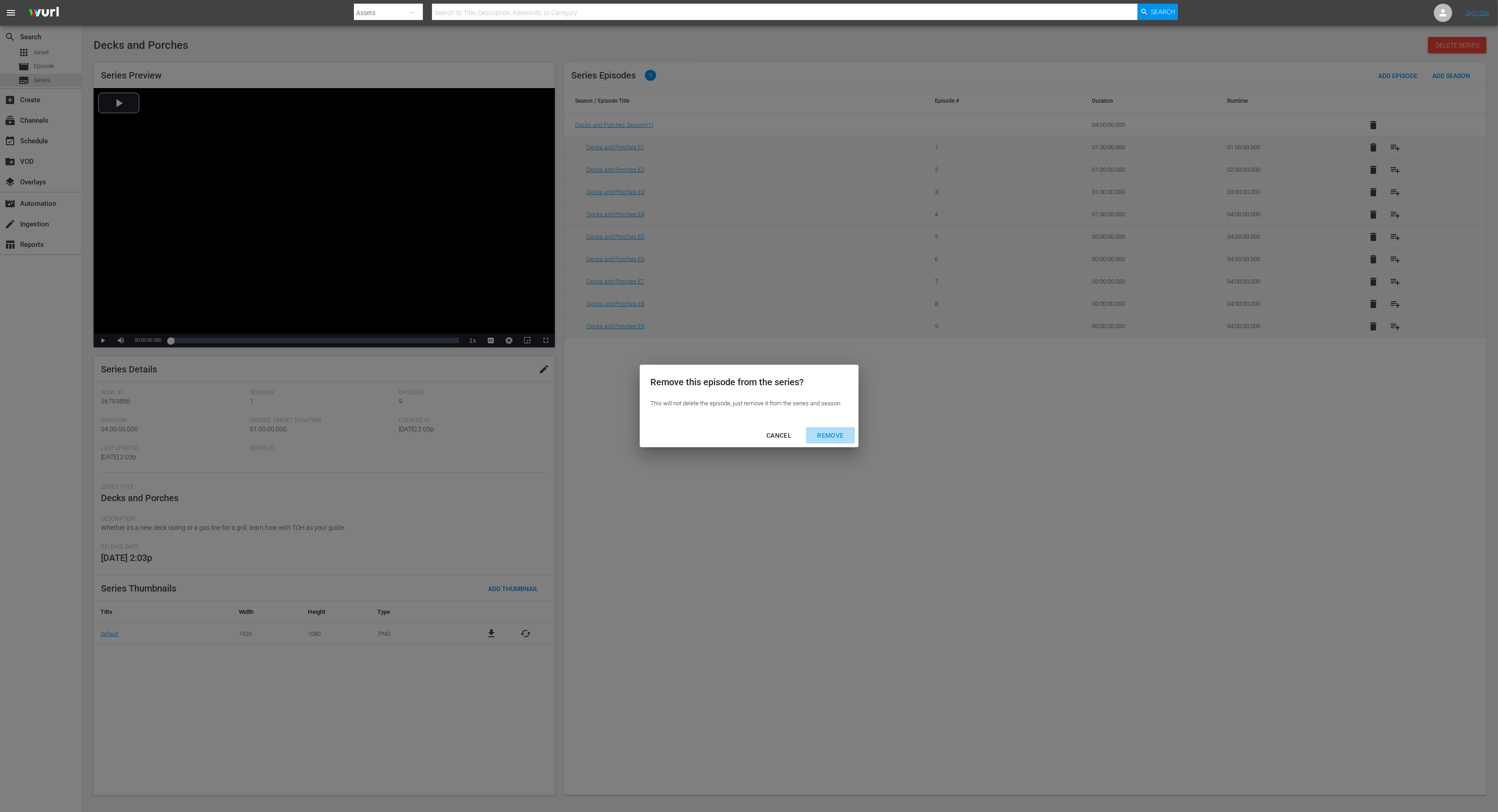
click at [832, 439] on div "REMOVE" at bounding box center [830, 436] width 41 height 12
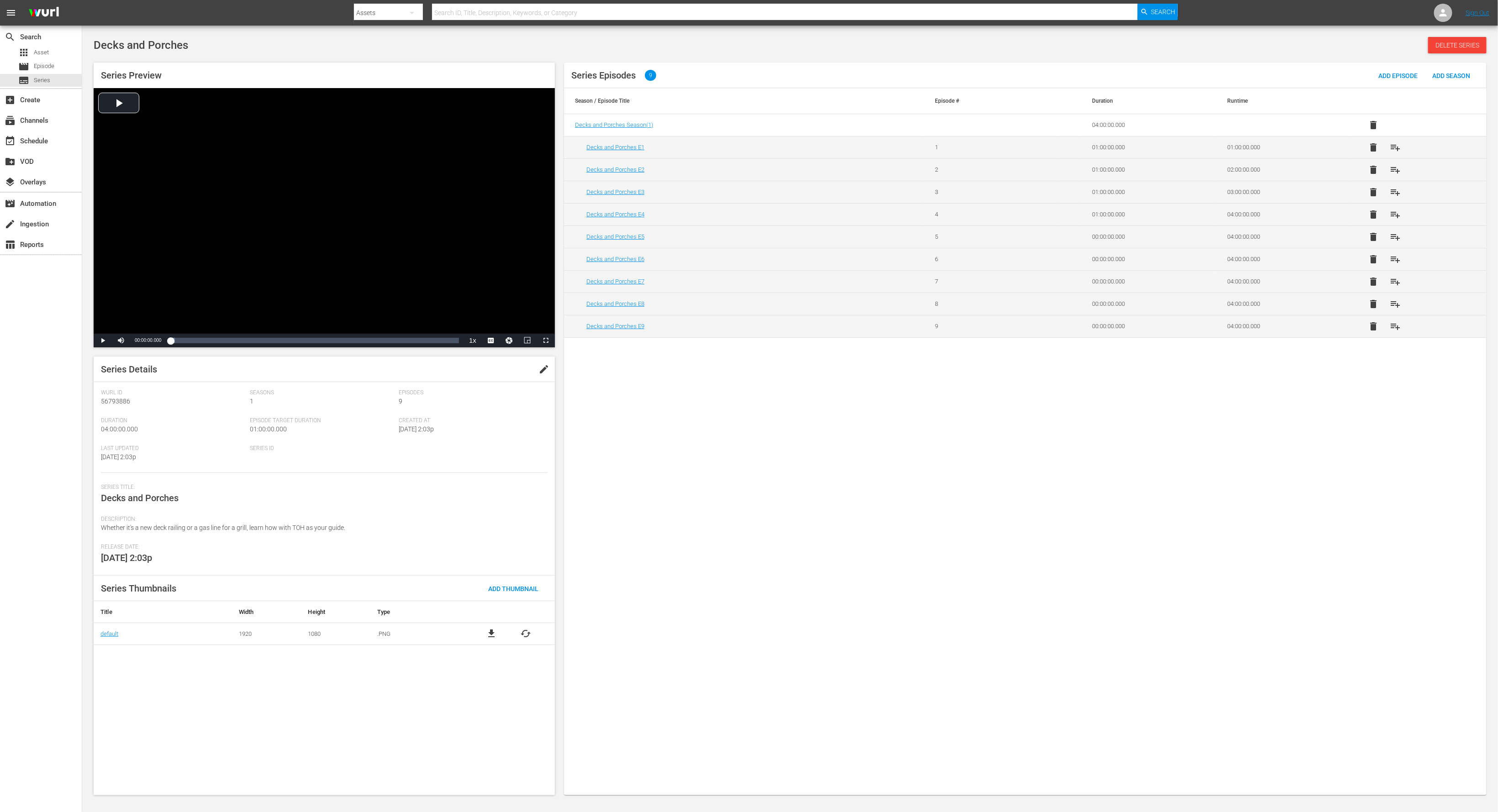
click at [998, 307] on span "delete" at bounding box center [1373, 304] width 11 height 11
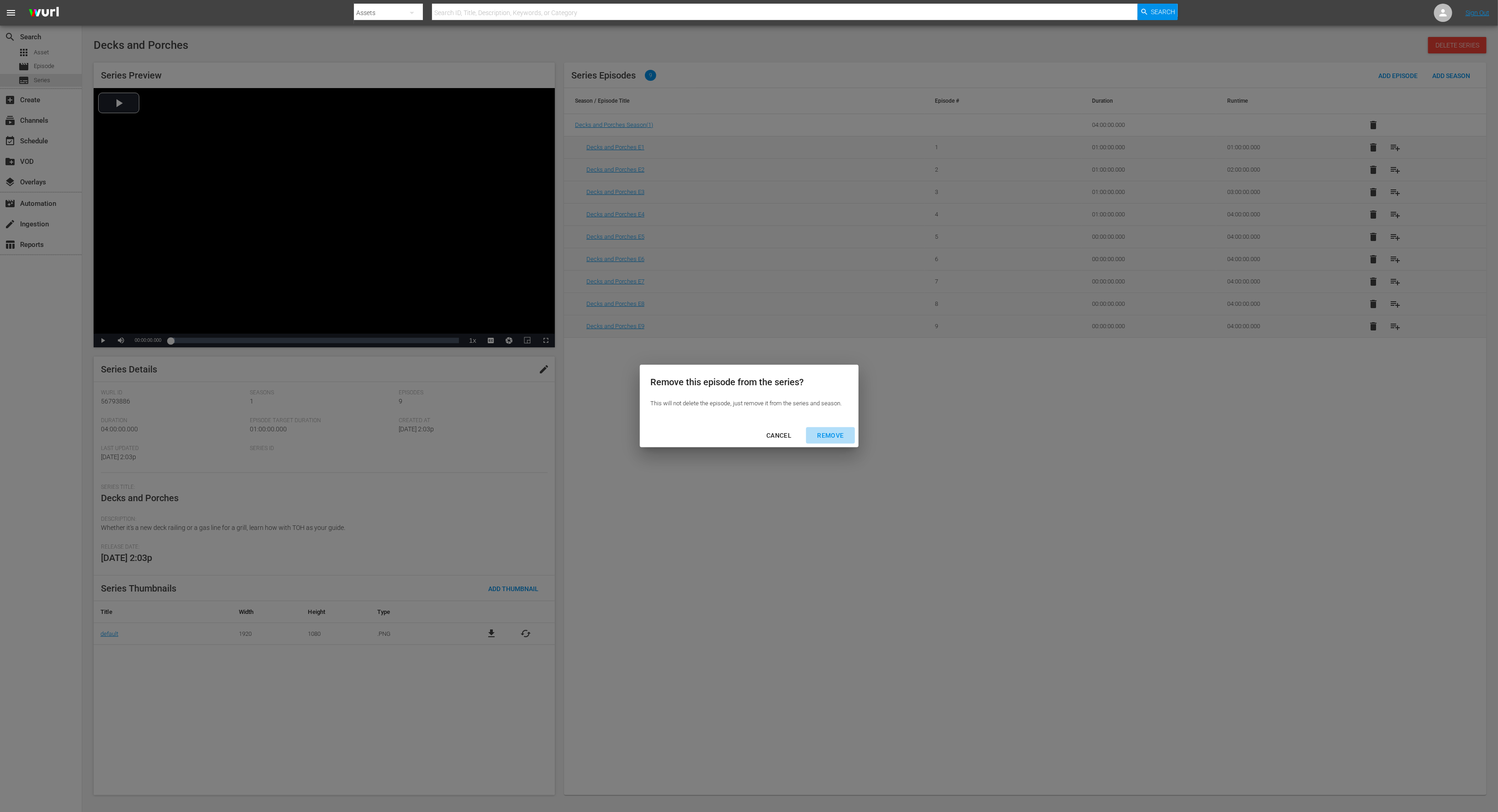
click at [837, 435] on div "REMOVE" at bounding box center [830, 436] width 41 height 12
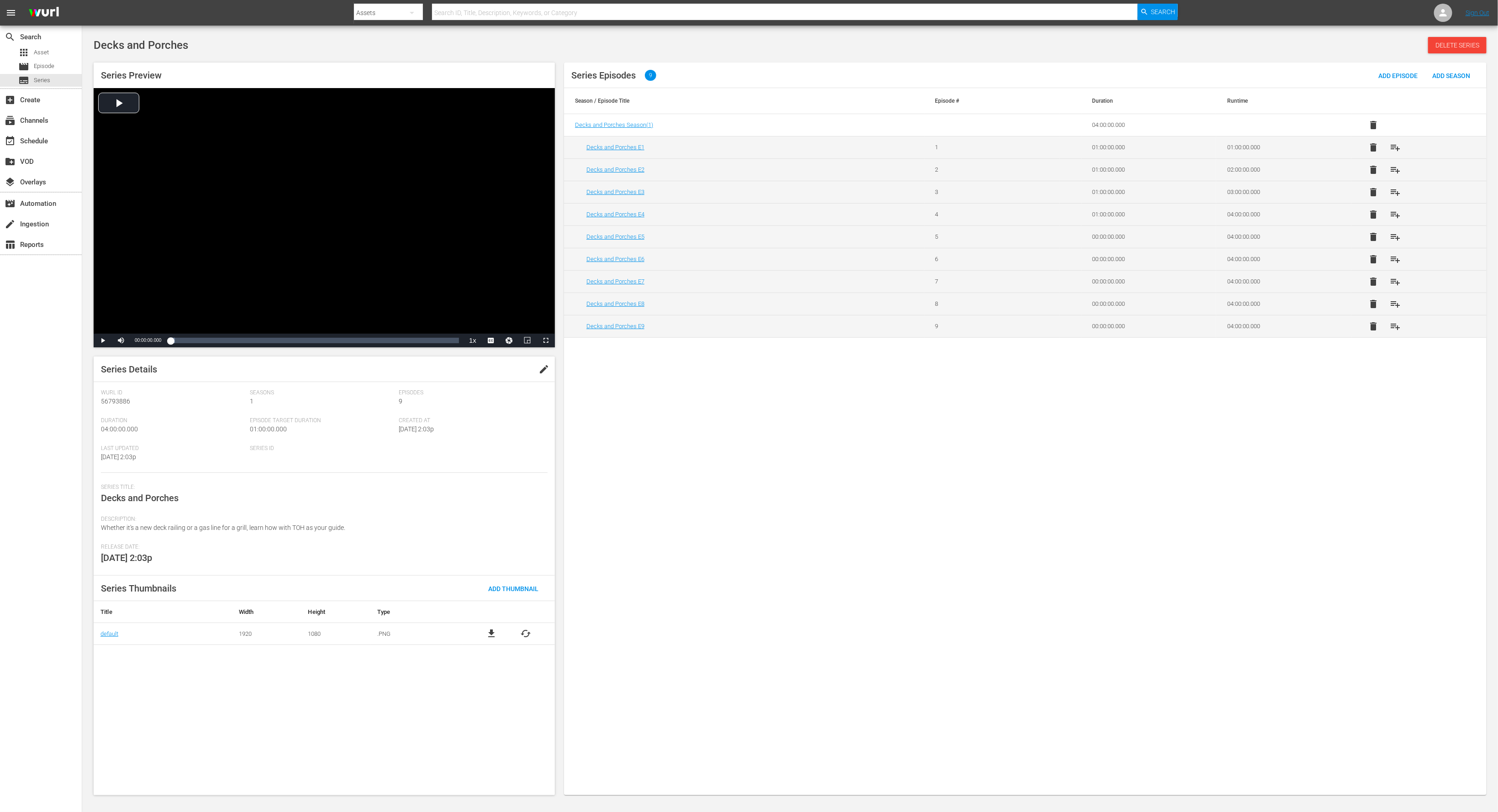
click at [998, 284] on span "delete" at bounding box center [1373, 281] width 11 height 11
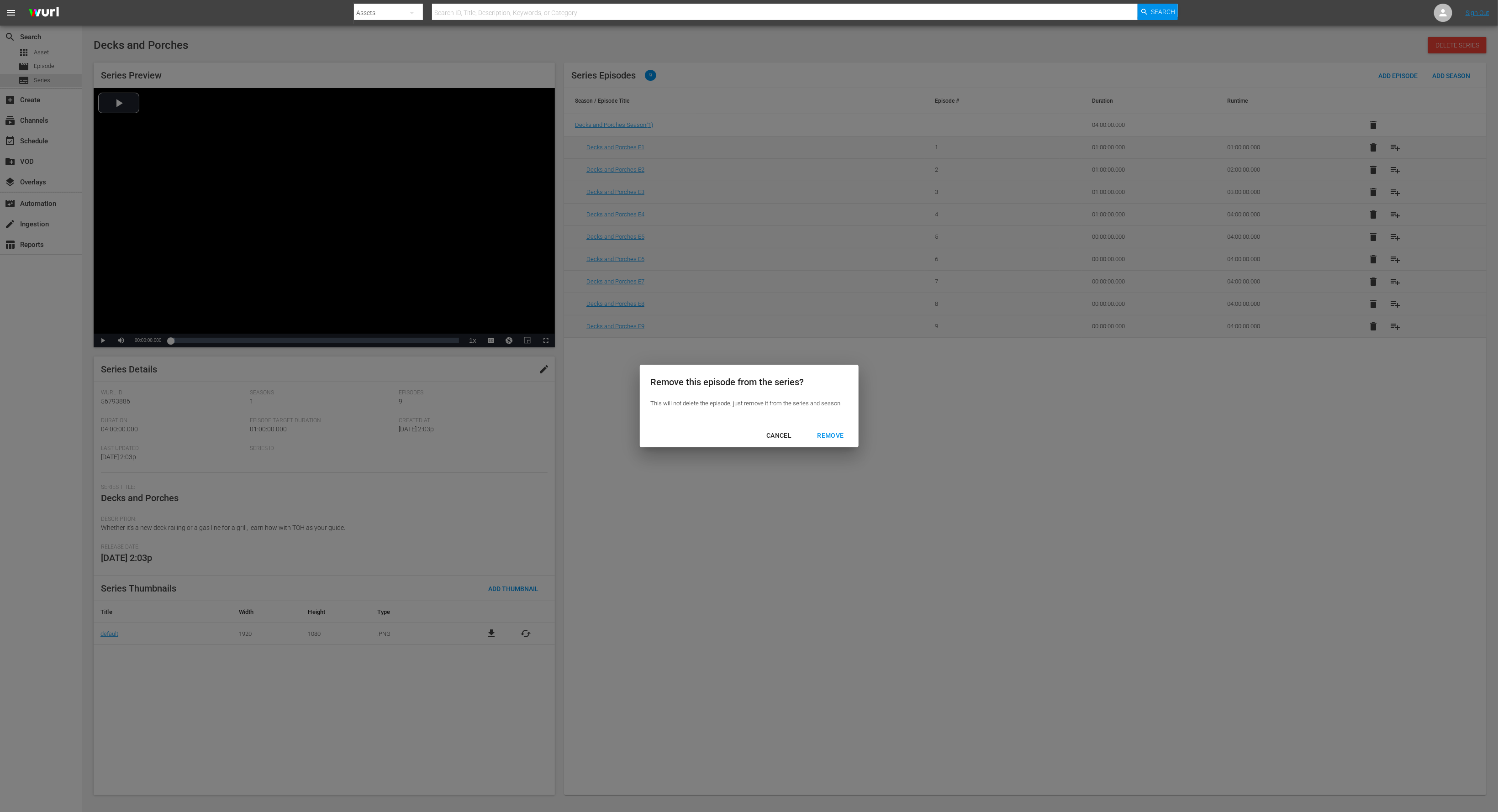
click at [825, 435] on div "REMOVE" at bounding box center [830, 436] width 41 height 12
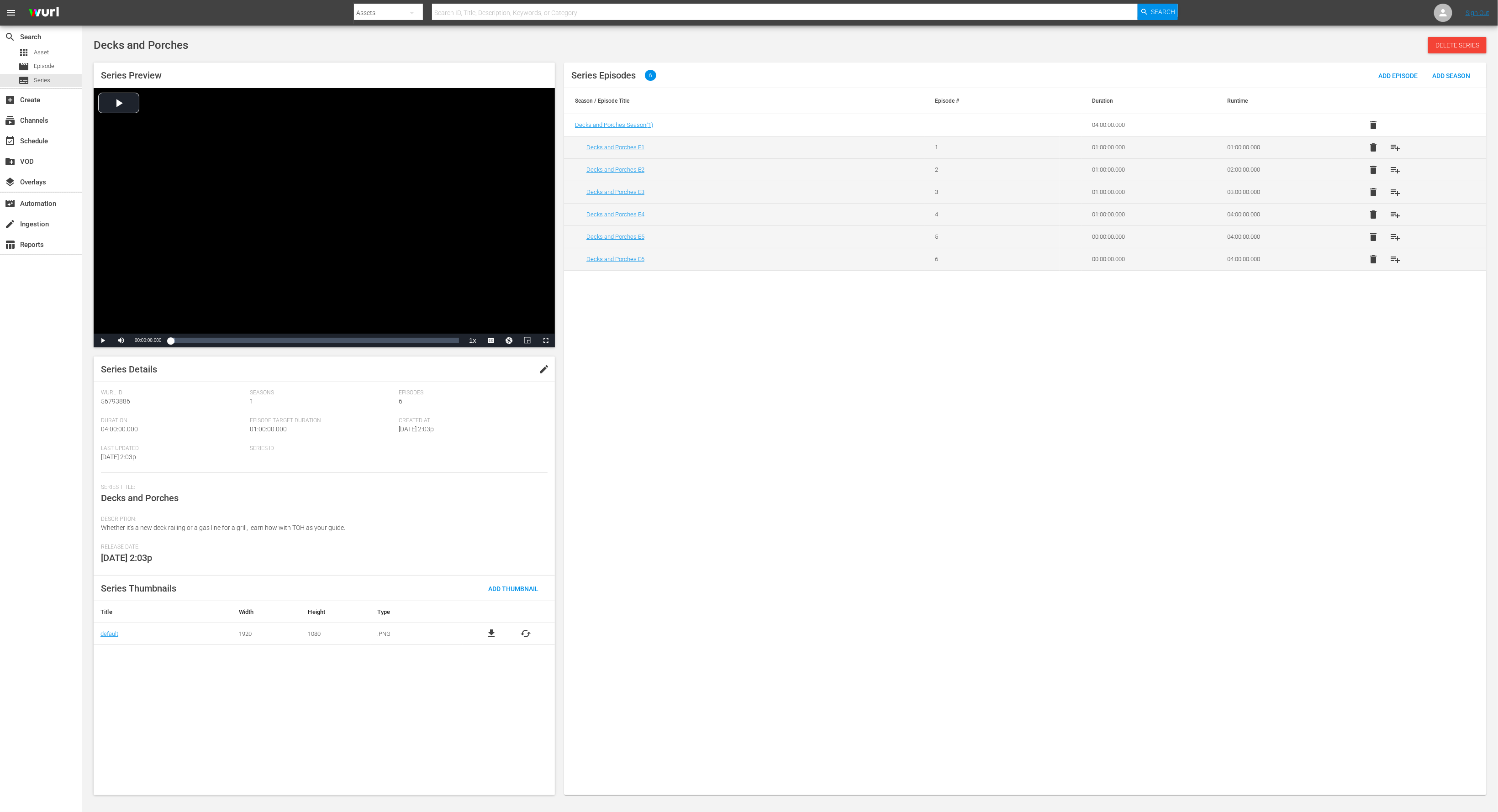
click at [1375, 258] on span "delete" at bounding box center [1373, 259] width 11 height 11
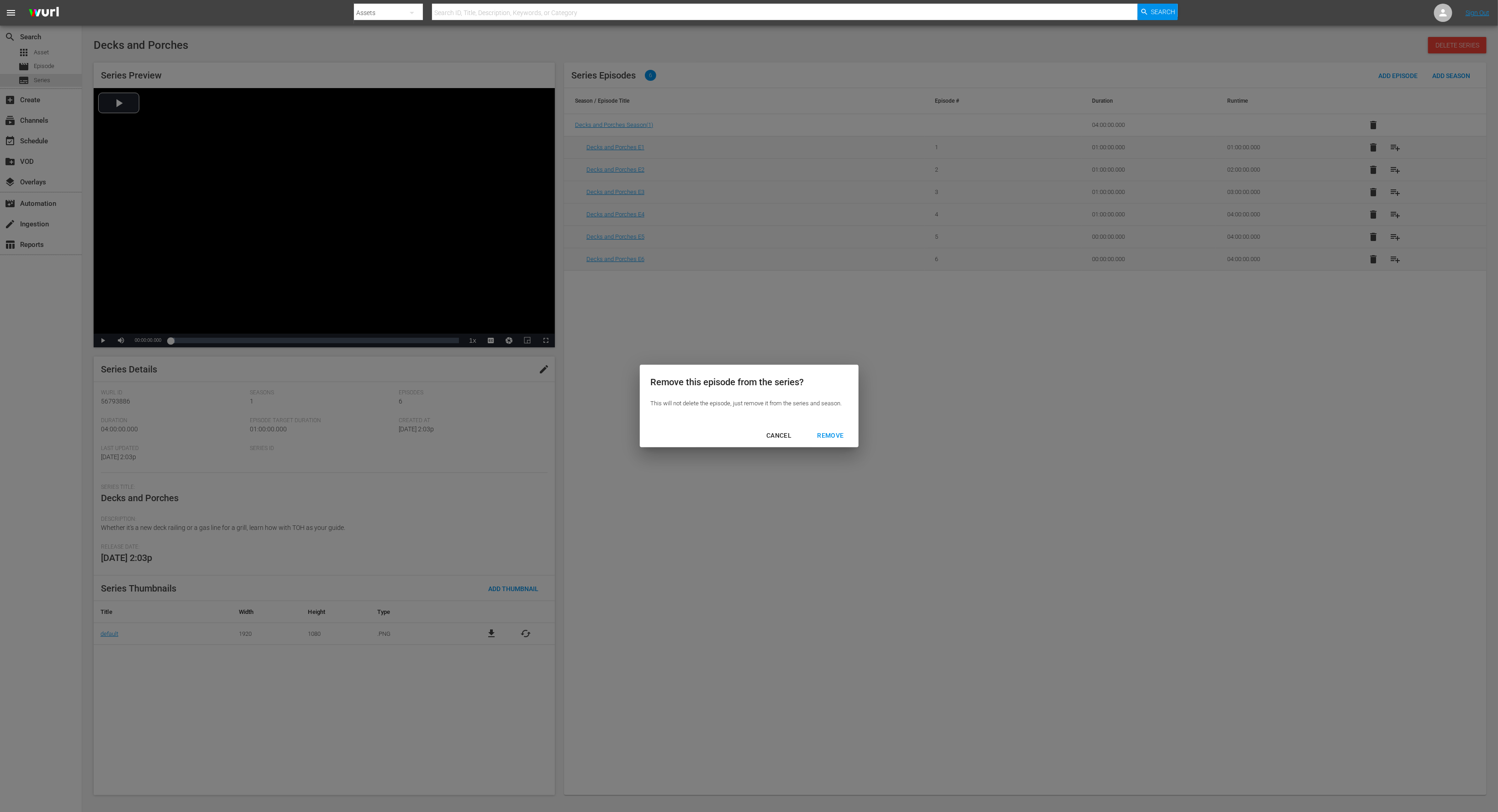
click at [832, 439] on div "REMOVE" at bounding box center [830, 436] width 41 height 12
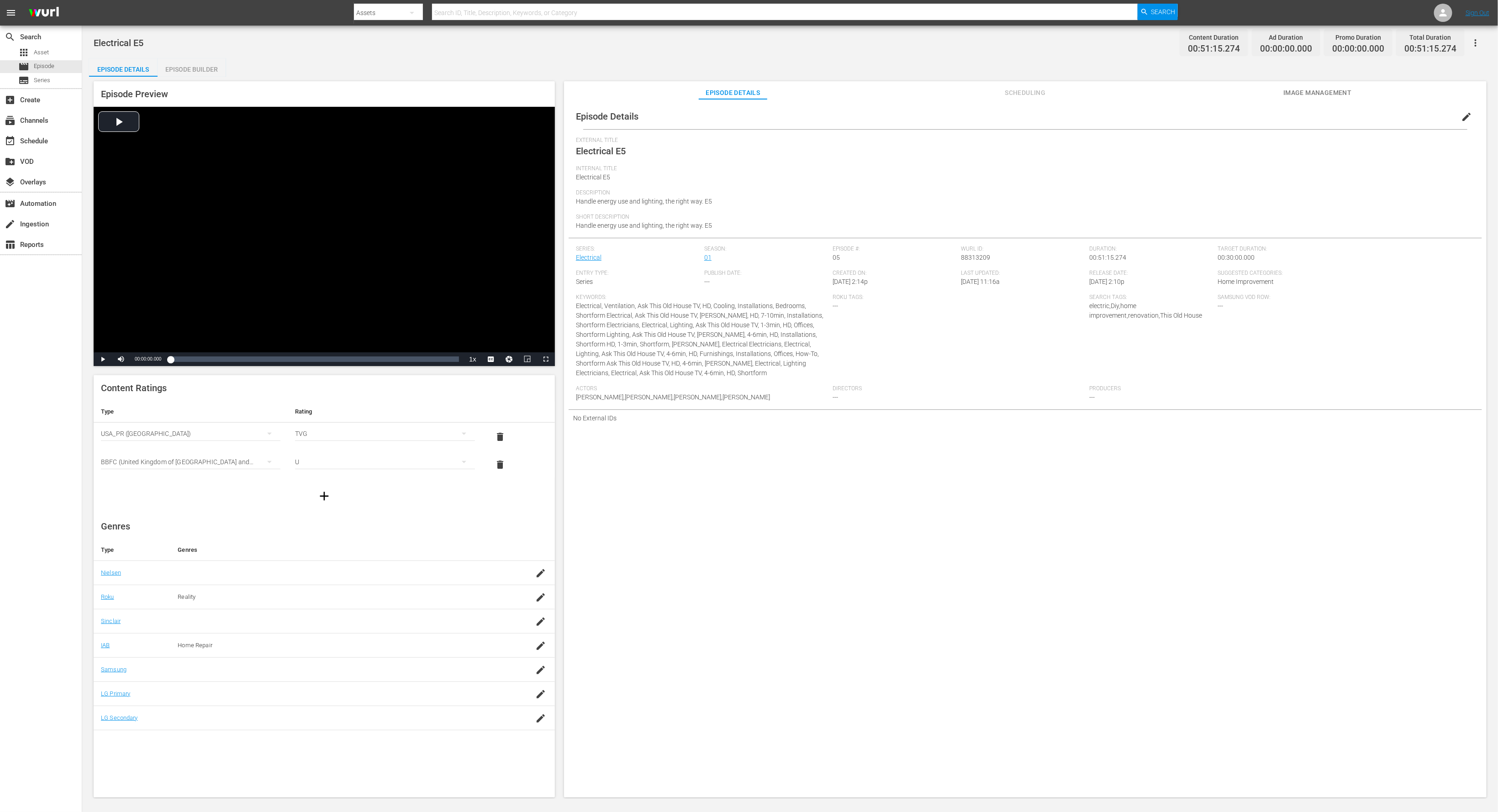
click at [214, 71] on div "Episode Builder" at bounding box center [192, 70] width 69 height 22
click at [217, 64] on div "Episode Builder" at bounding box center [192, 70] width 69 height 22
click at [216, 69] on div "Episode Builder" at bounding box center [192, 70] width 69 height 22
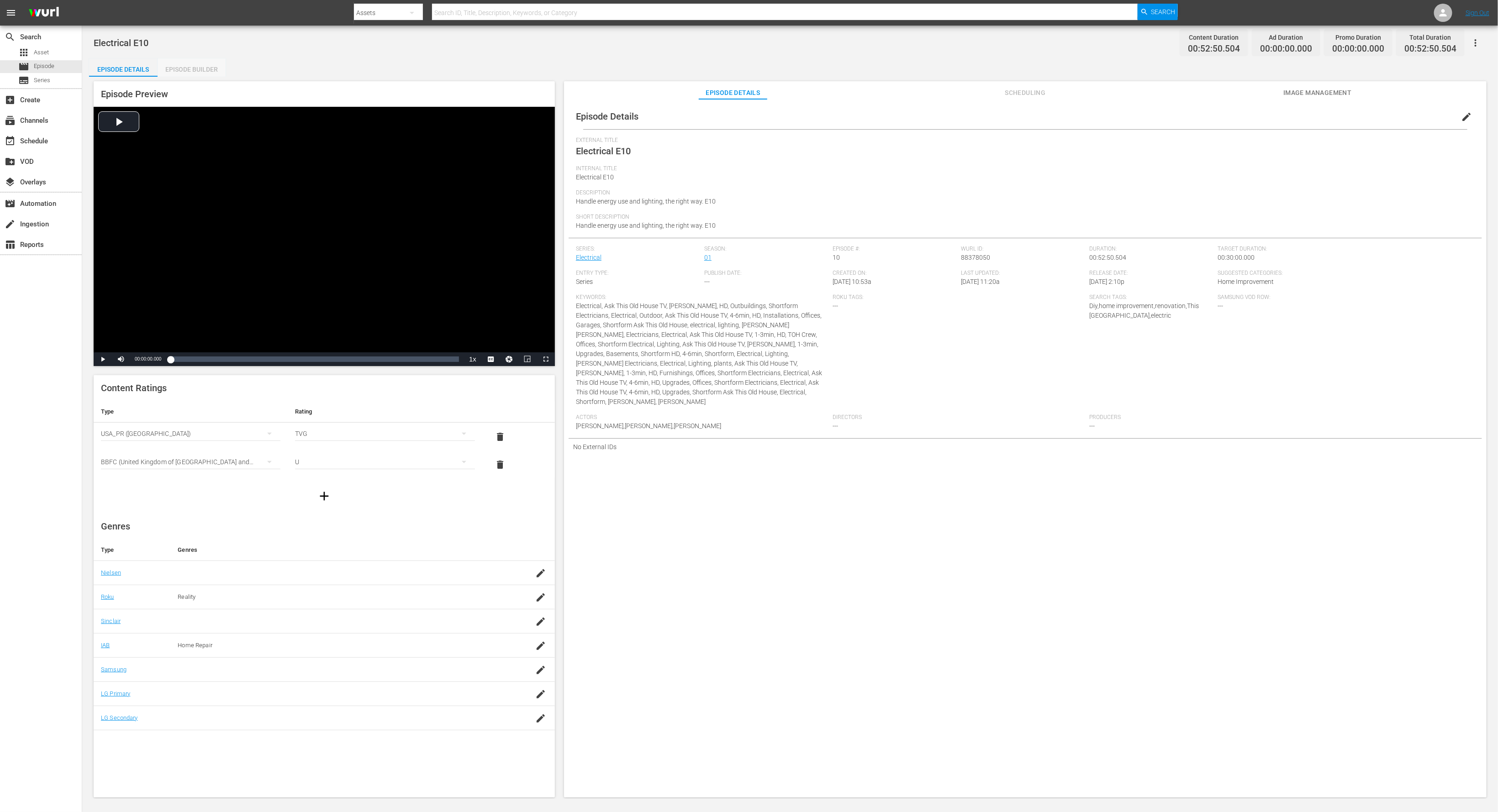
click at [216, 69] on div "Episode Builder" at bounding box center [192, 70] width 69 height 22
